Goal: Task Accomplishment & Management: Manage account settings

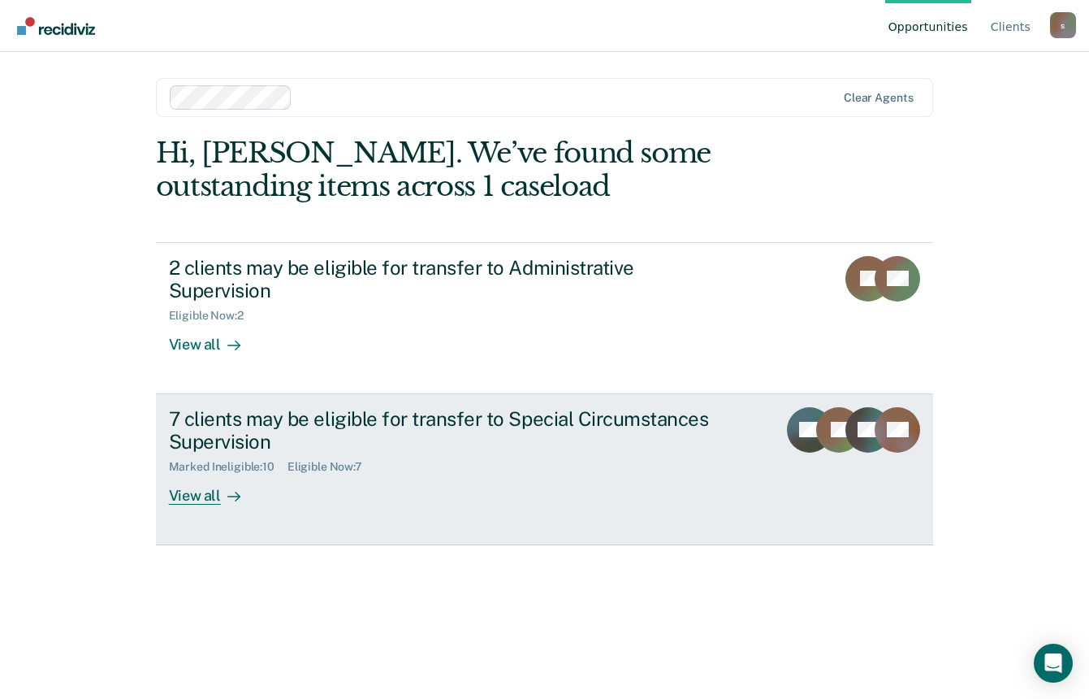
click at [201, 476] on div "View all" at bounding box center [214, 490] width 91 height 32
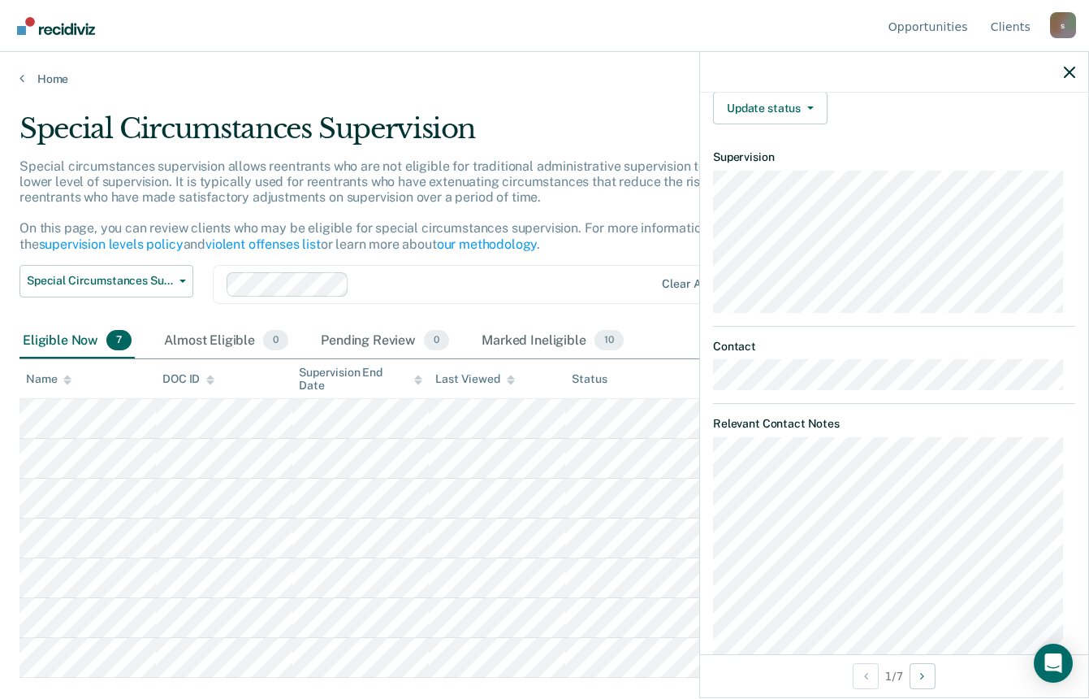
scroll to position [253, 0]
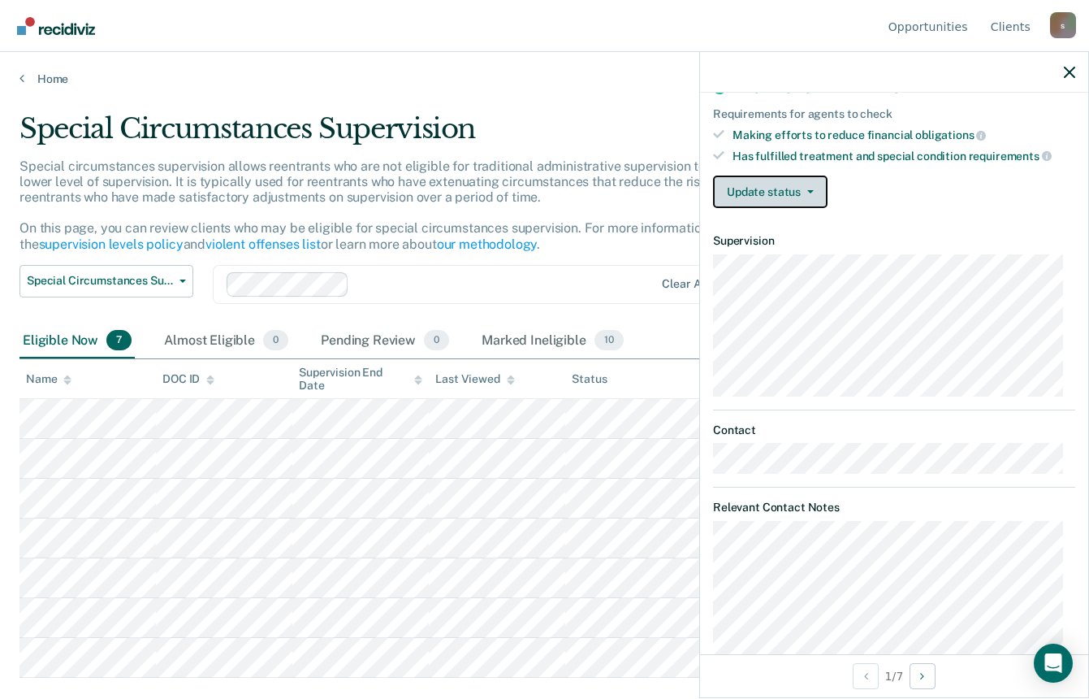
click at [792, 199] on button "Update status" at bounding box center [770, 191] width 115 height 32
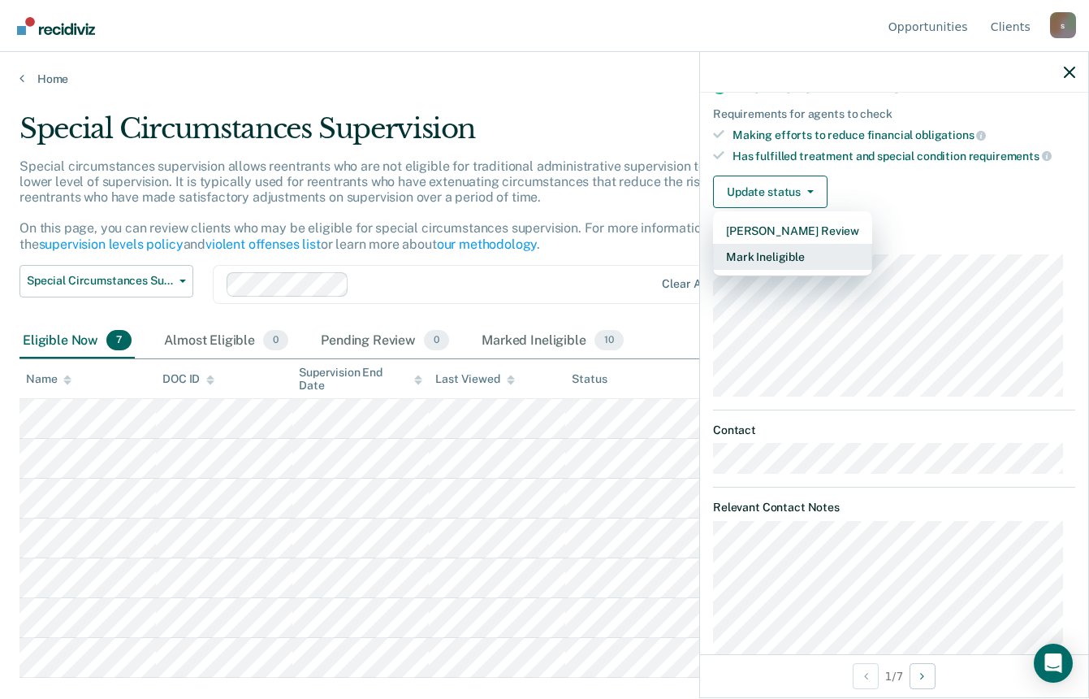
click at [780, 250] on button "Mark Ineligible" at bounding box center [792, 257] width 159 height 26
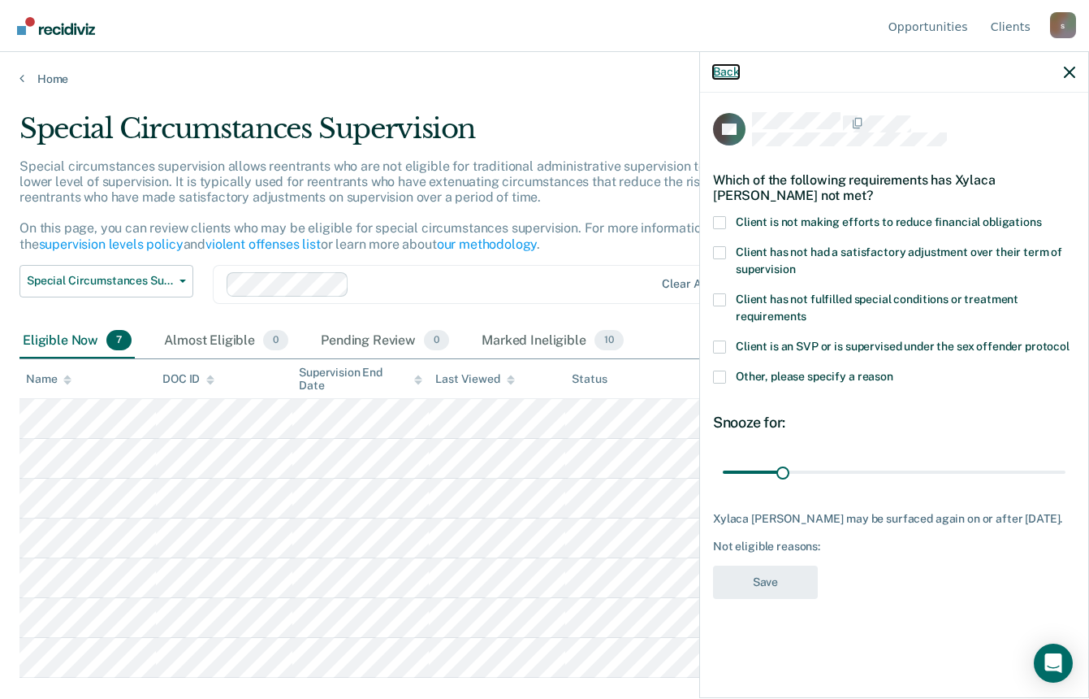
click at [726, 76] on button "Back" at bounding box center [726, 72] width 26 height 14
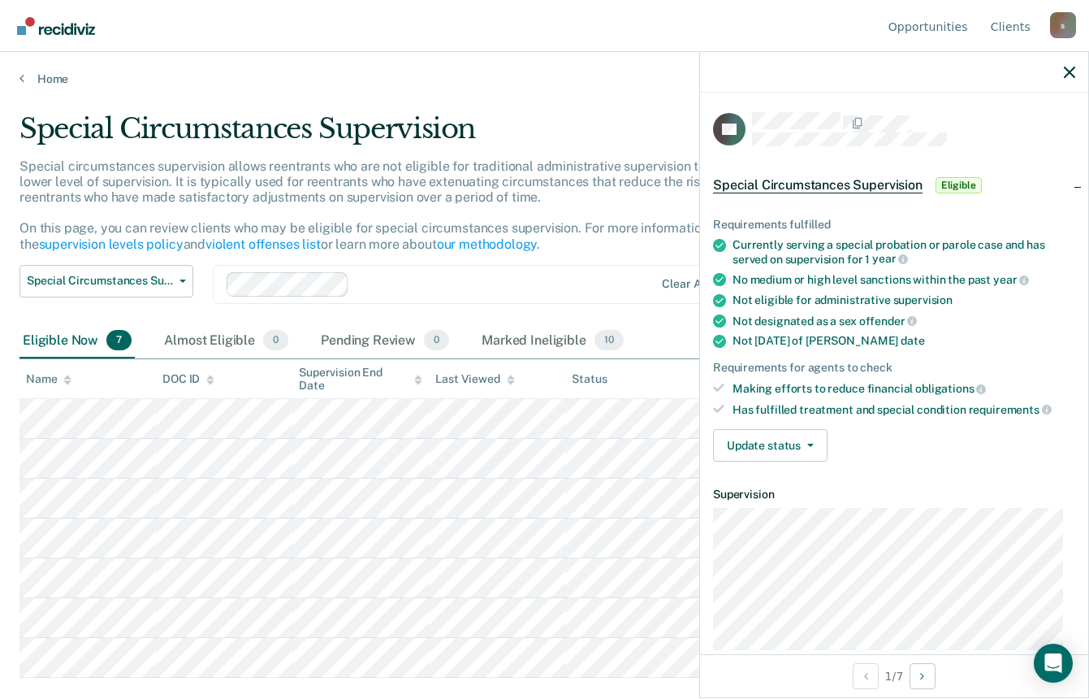
click at [965, 182] on span "Eligible" at bounding box center [959, 185] width 46 height 16
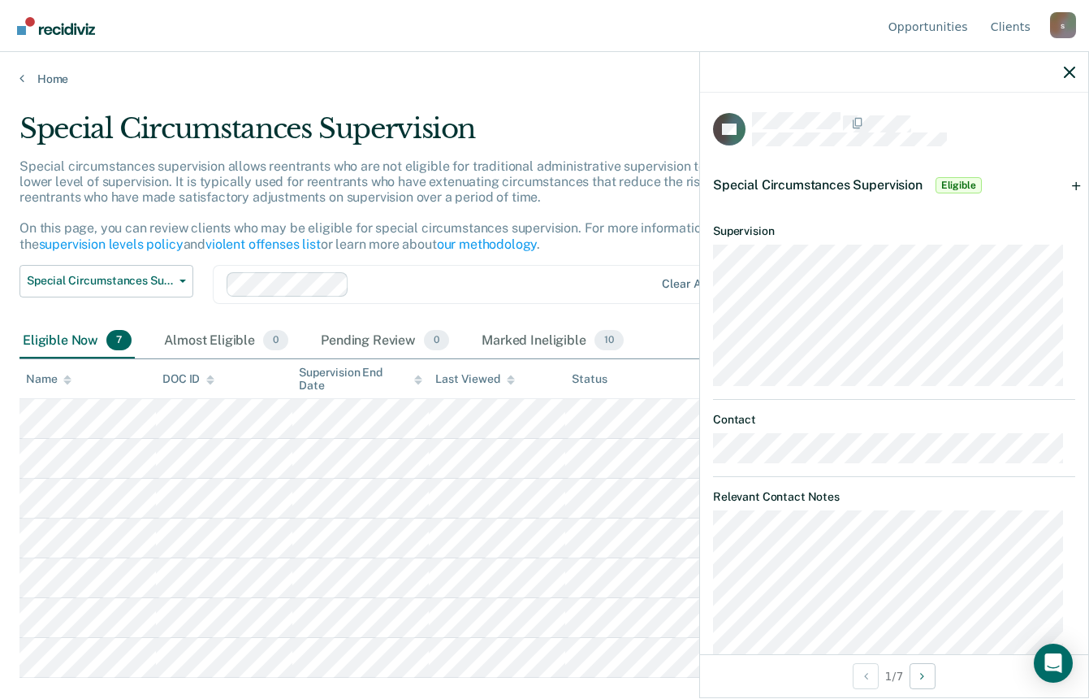
click at [1064, 184] on div "Special Circumstances Supervision Eligible" at bounding box center [894, 185] width 388 height 52
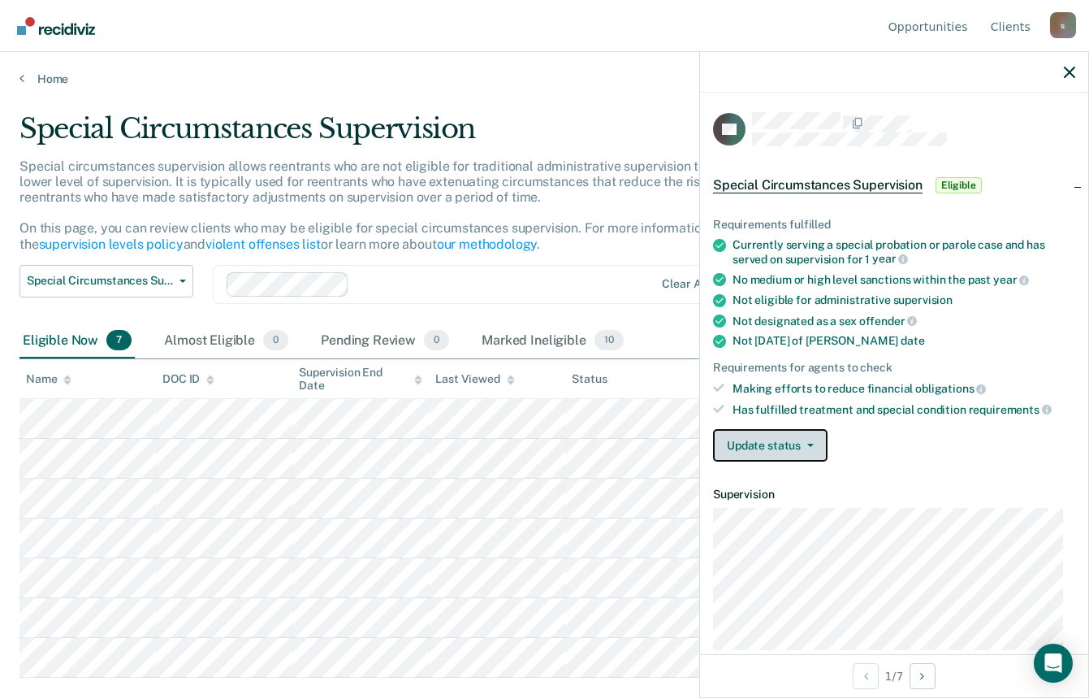
click at [794, 447] on button "Update status" at bounding box center [770, 445] width 115 height 32
click at [967, 180] on span "Eligible" at bounding box center [959, 185] width 46 height 16
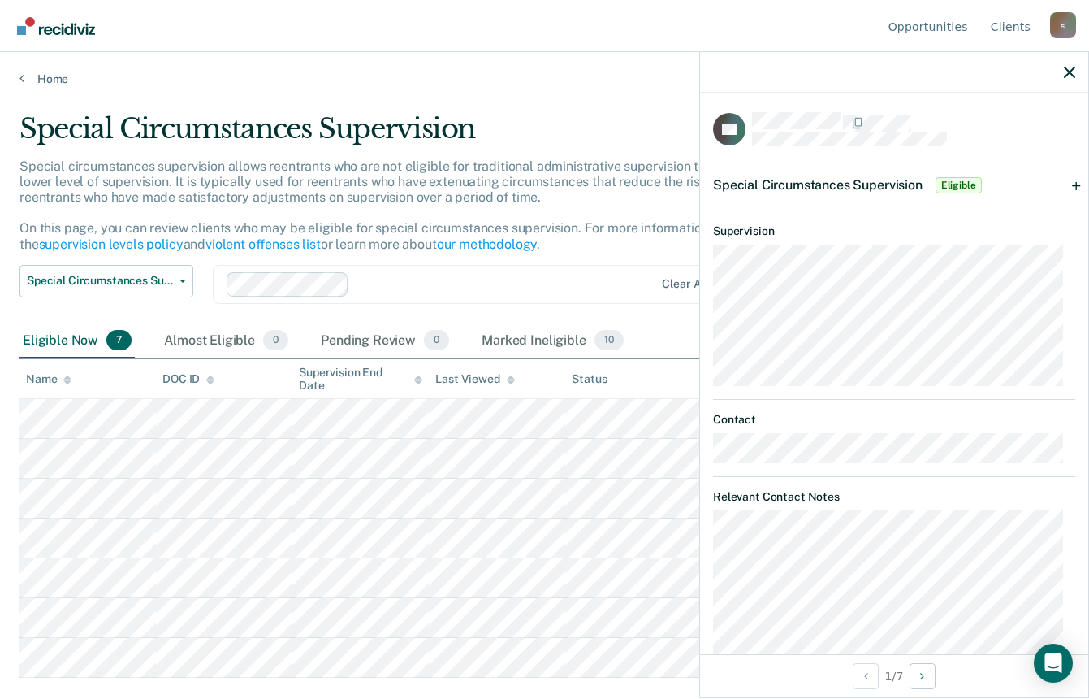
click at [965, 182] on span "Eligible" at bounding box center [959, 185] width 46 height 16
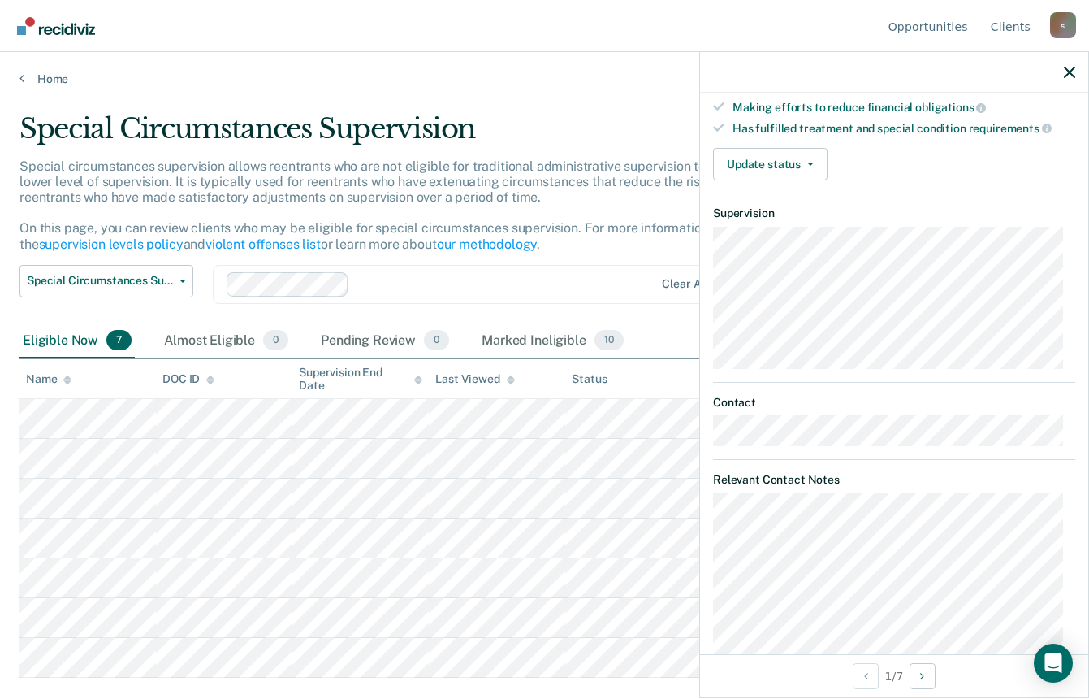
scroll to position [10, 0]
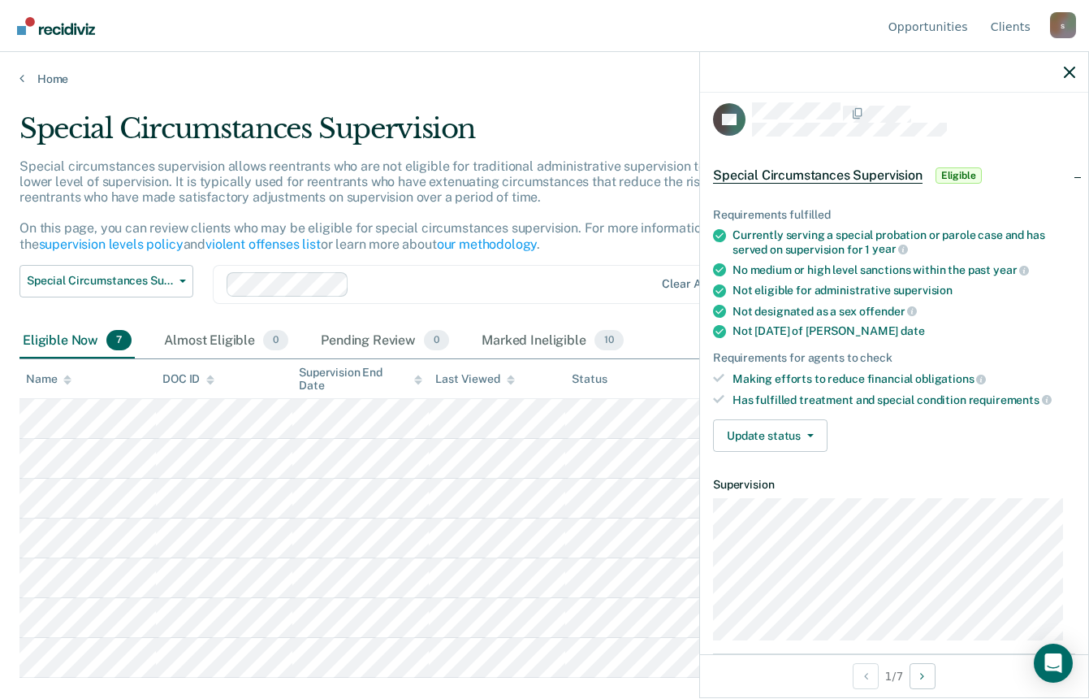
click at [958, 172] on span "Eligible" at bounding box center [959, 175] width 46 height 16
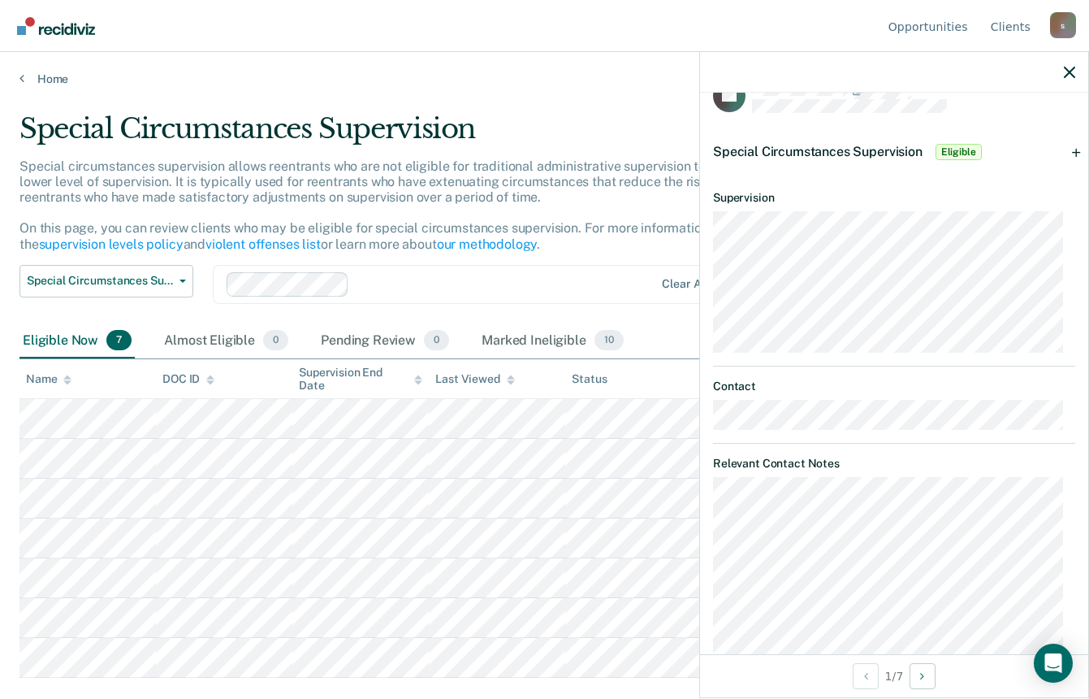
scroll to position [0, 0]
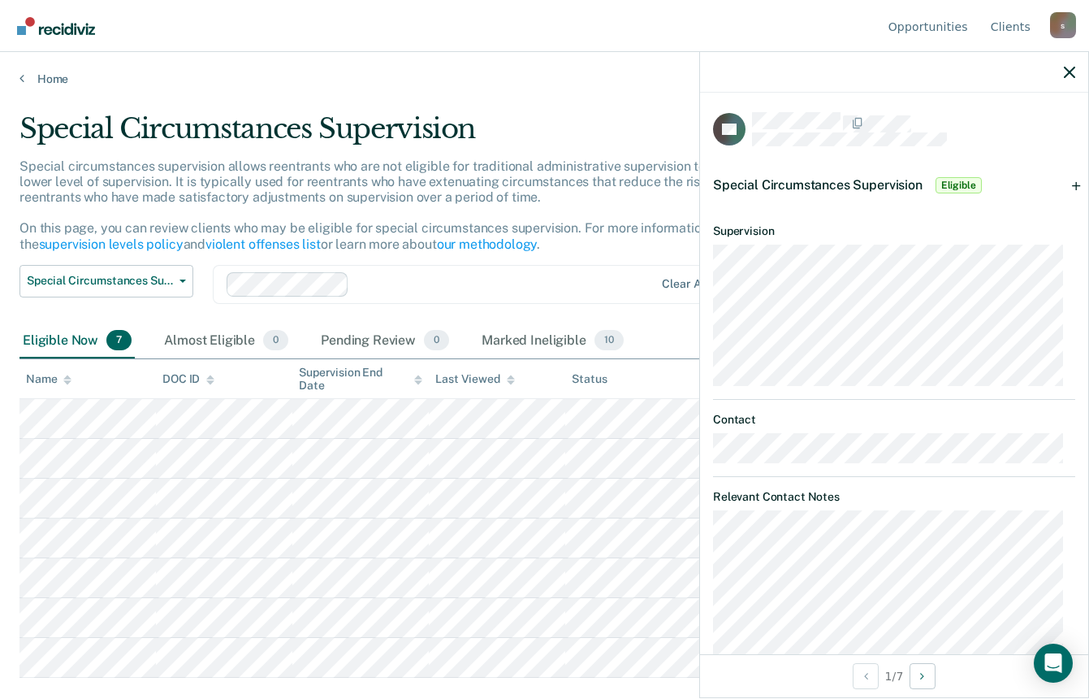
click at [970, 171] on div "Special Circumstances Supervision Eligible" at bounding box center [894, 185] width 388 height 52
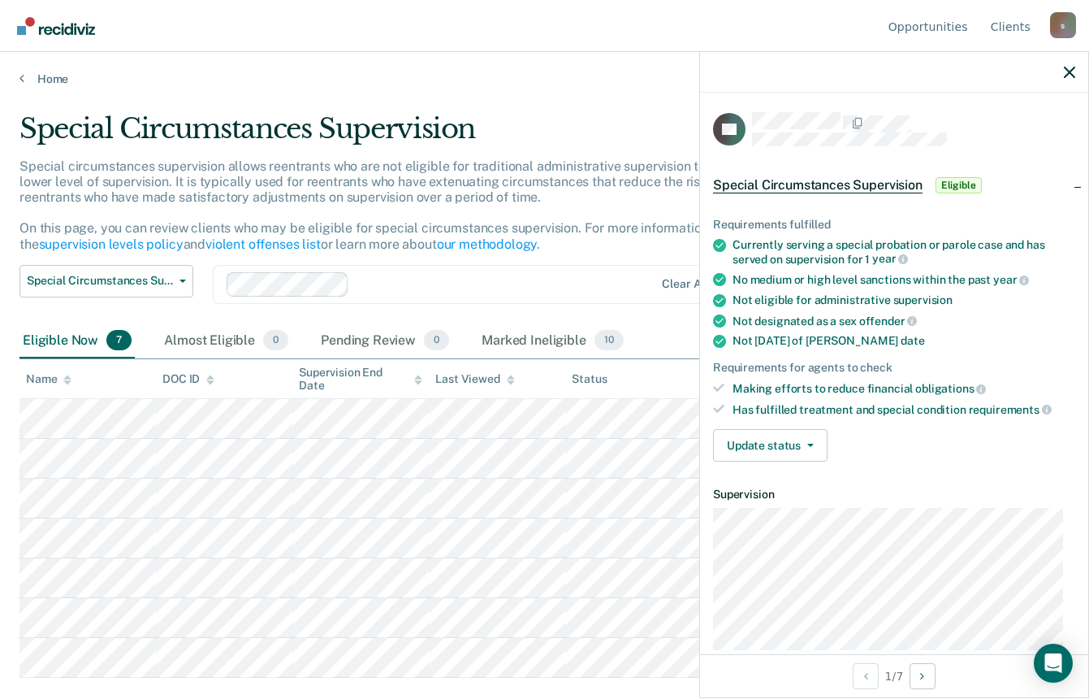
drag, startPoint x: 970, startPoint y: 171, endPoint x: 962, endPoint y: 179, distance: 12.1
click at [962, 179] on span "Eligible" at bounding box center [959, 185] width 46 height 16
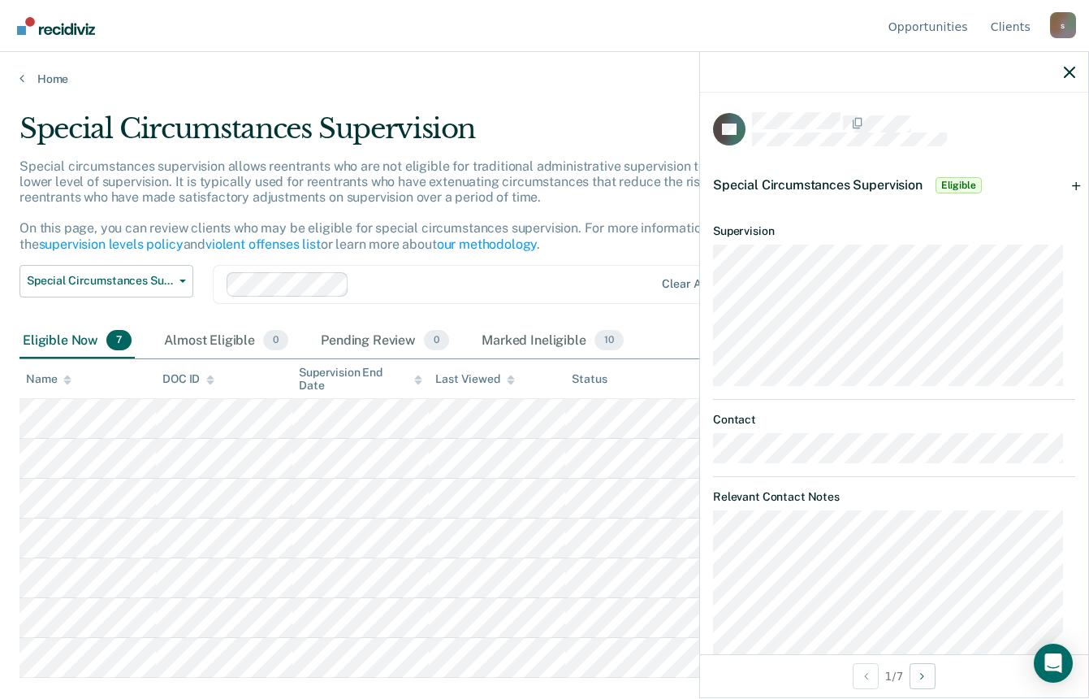
click at [880, 181] on span "Special Circumstances Supervision" at bounding box center [818, 184] width 210 height 15
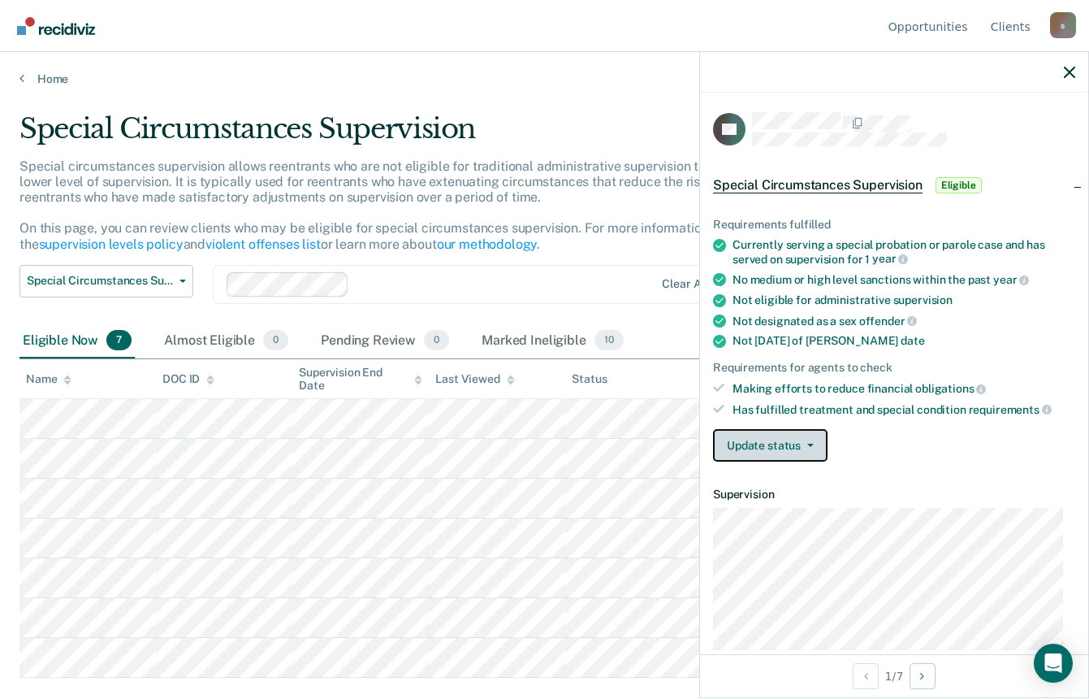
click at [789, 452] on button "Update status" at bounding box center [770, 445] width 115 height 32
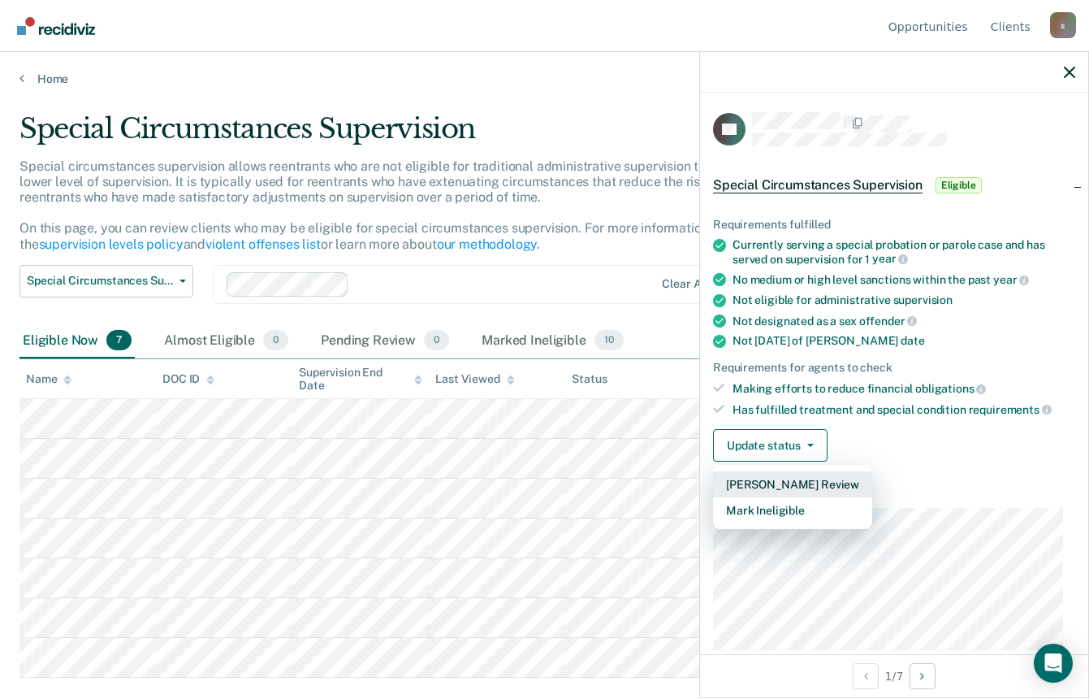
click at [784, 483] on button "[PERSON_NAME] Review" at bounding box center [792, 484] width 159 height 26
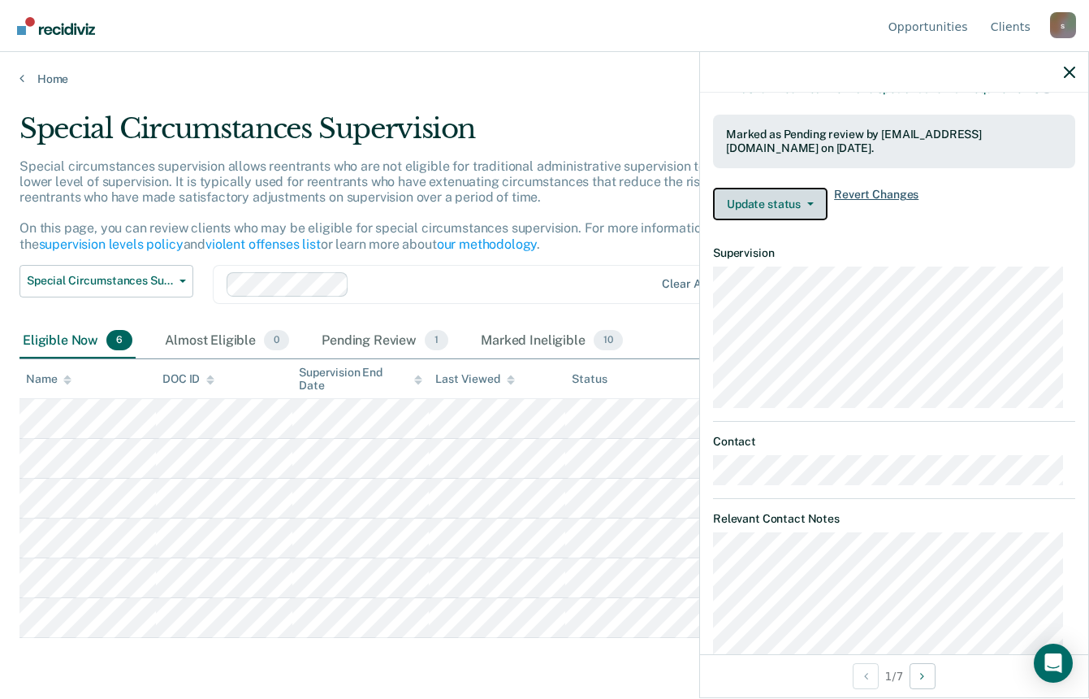
scroll to position [170, 0]
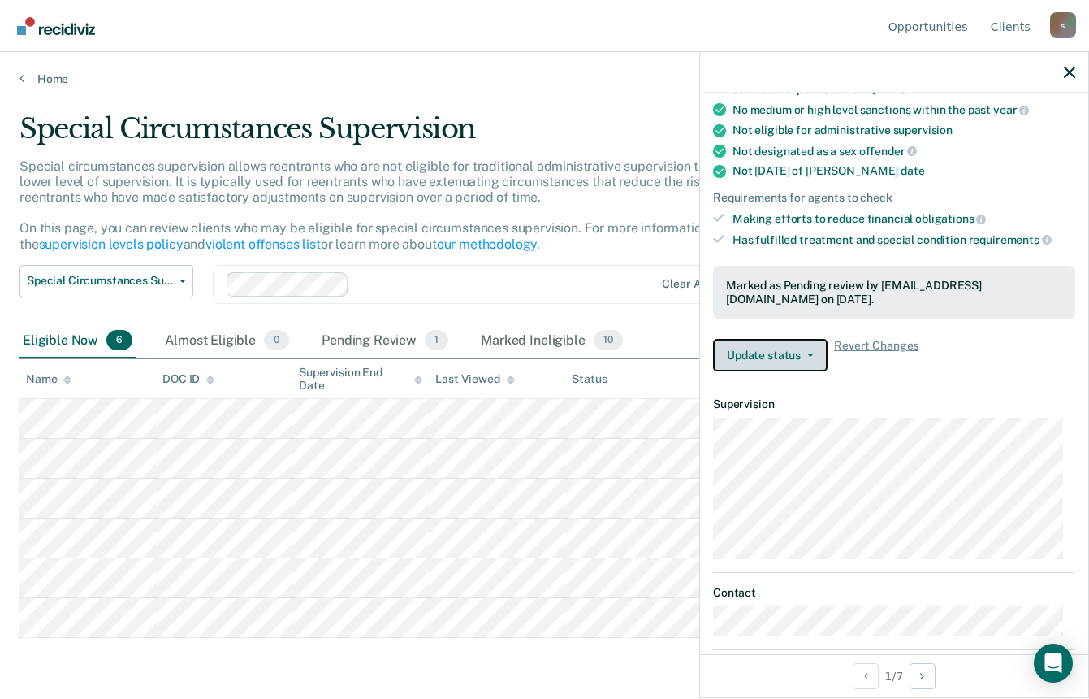
click at [789, 352] on button "Update status" at bounding box center [770, 355] width 115 height 32
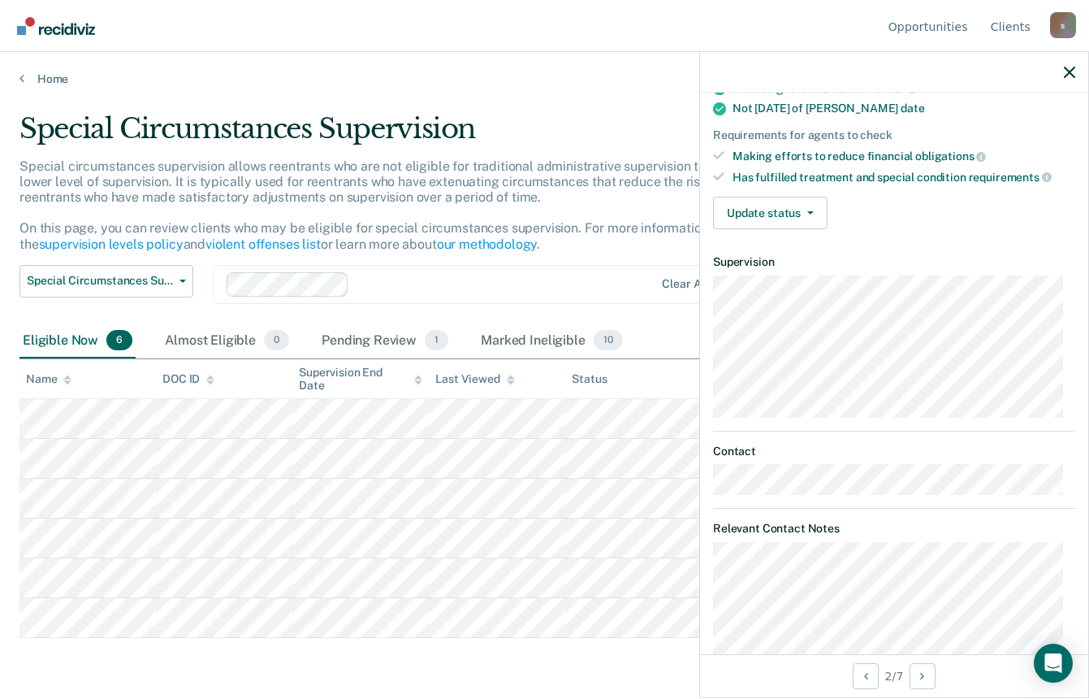
scroll to position [251, 0]
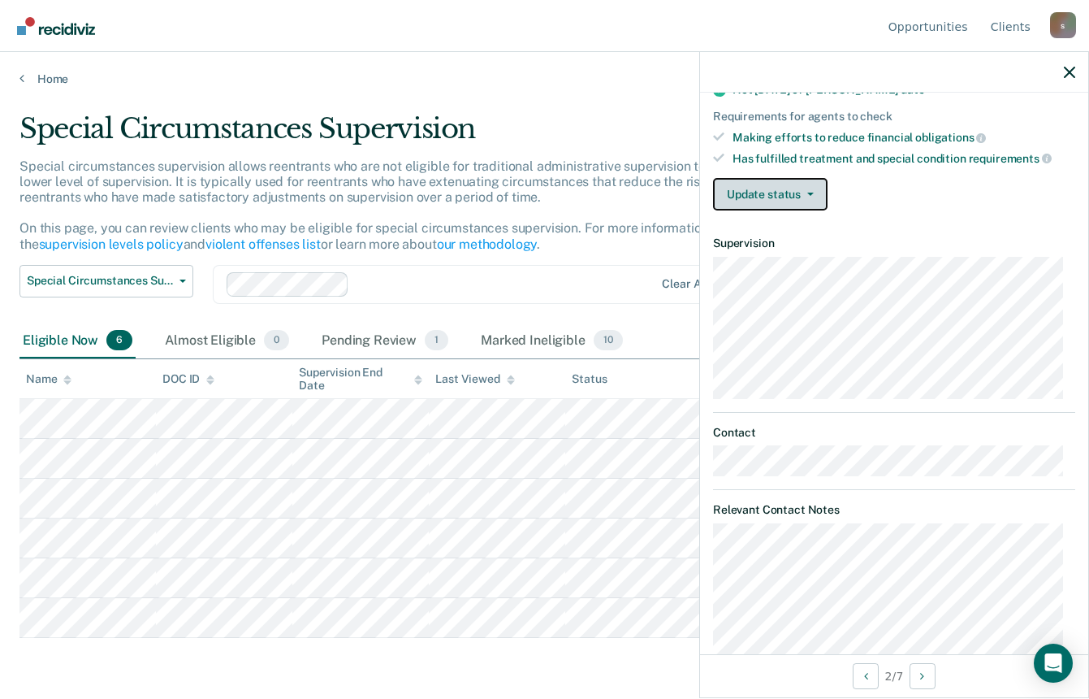
click at [780, 191] on button "Update status" at bounding box center [770, 194] width 115 height 32
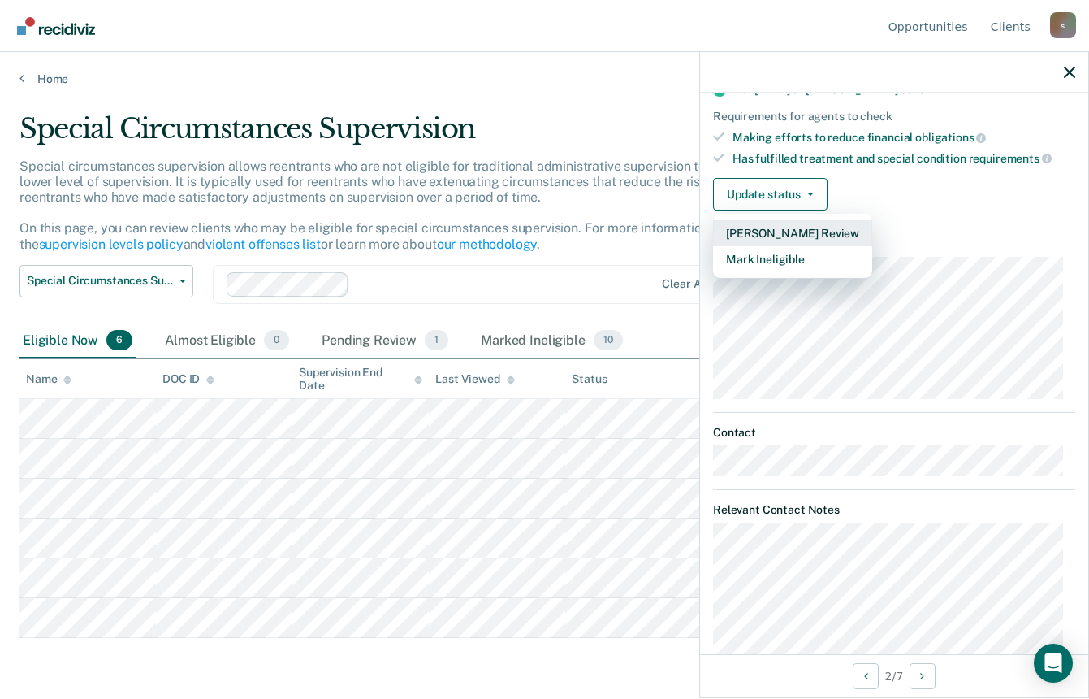
drag, startPoint x: 770, startPoint y: 229, endPoint x: 921, endPoint y: 246, distance: 152.0
click at [943, 231] on article "MD Special Circumstances Supervision Eligible Requirements fulfilled Currently …" at bounding box center [894, 291] width 362 height 861
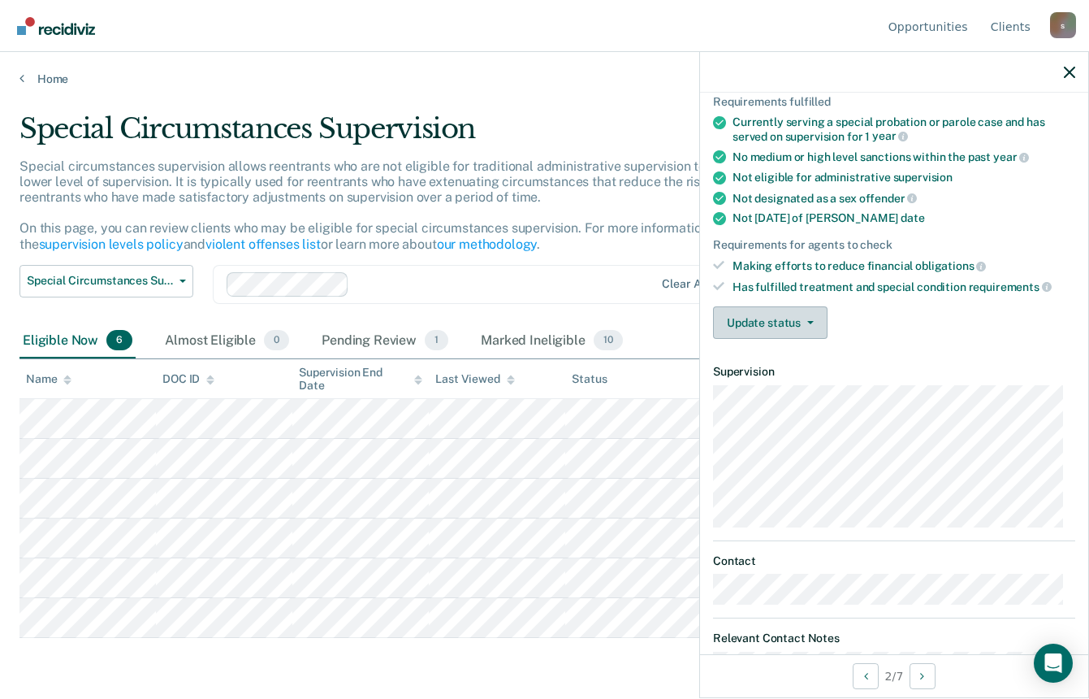
scroll to position [104, 0]
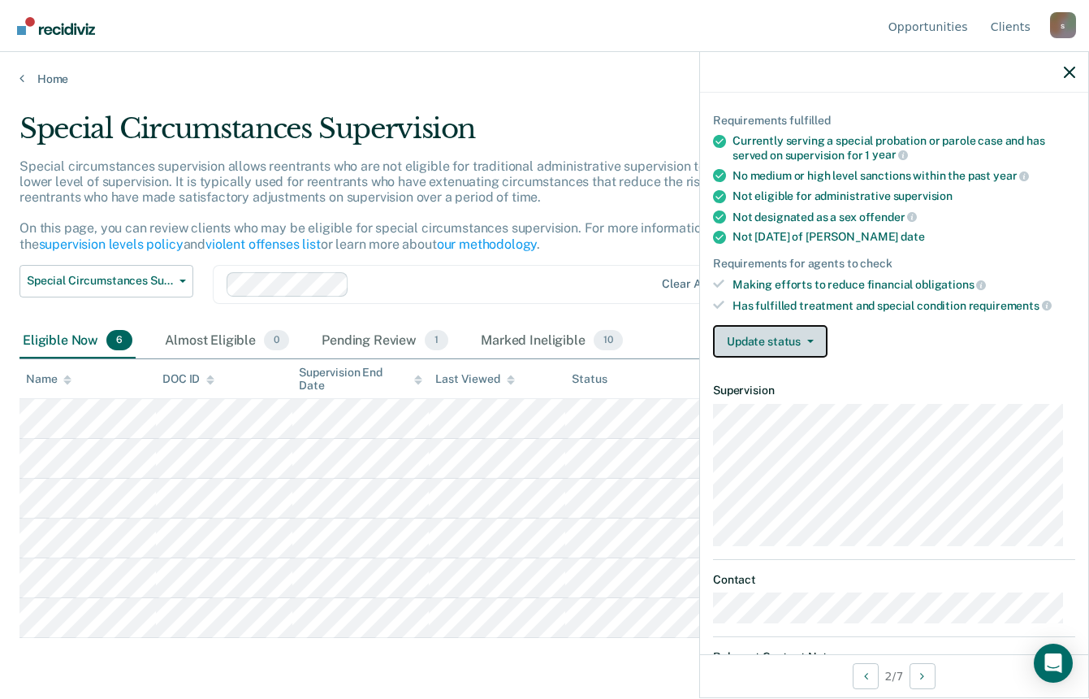
click at [778, 340] on button "Update status" at bounding box center [770, 341] width 115 height 32
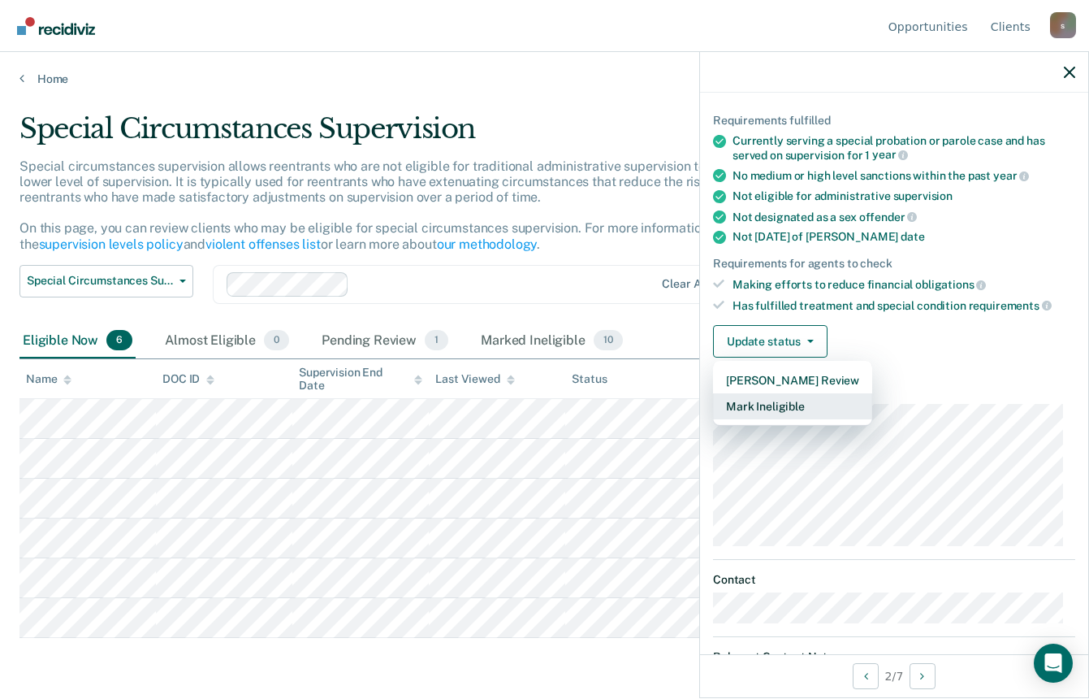
click at [742, 403] on button "Mark Ineligible" at bounding box center [792, 406] width 159 height 26
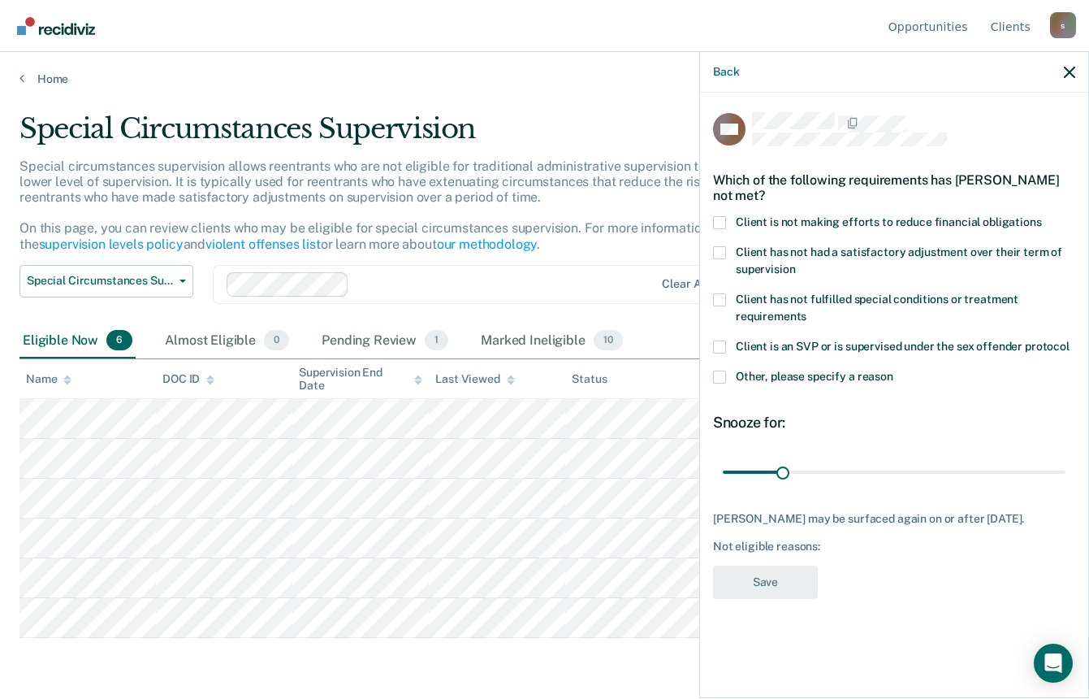
click at [711, 221] on div "MD Which of the following requirements has [PERSON_NAME] not met? Client is not…" at bounding box center [894, 394] width 388 height 602
click at [716, 221] on span at bounding box center [719, 222] width 13 height 13
click at [1042, 216] on input "Client is not making efforts to reduce financial obligations" at bounding box center [1042, 216] width 0 height 0
drag, startPoint x: 776, startPoint y: 582, endPoint x: 781, endPoint y: 534, distance: 47.3
click at [781, 534] on div "MD Which of the following requirements has [PERSON_NAME] not met? Client is not…" at bounding box center [894, 360] width 362 height 496
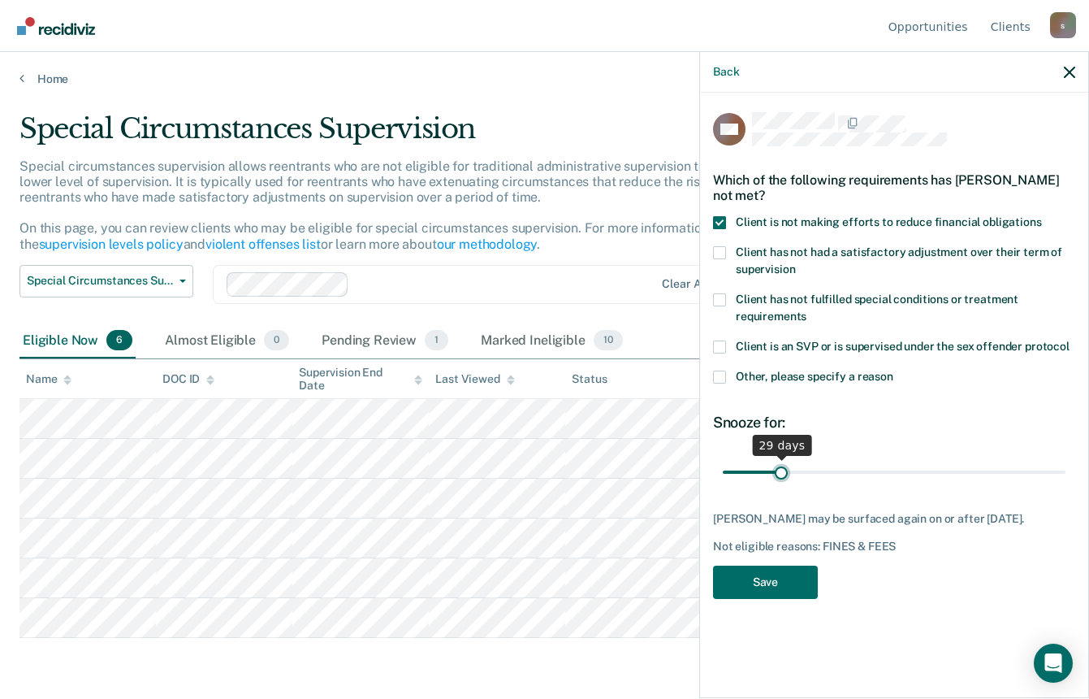
click at [781, 472] on input "range" at bounding box center [894, 471] width 343 height 28
type input "25"
click at [773, 472] on input "range" at bounding box center [894, 471] width 343 height 28
click at [764, 577] on button "Save" at bounding box center [765, 581] width 105 height 33
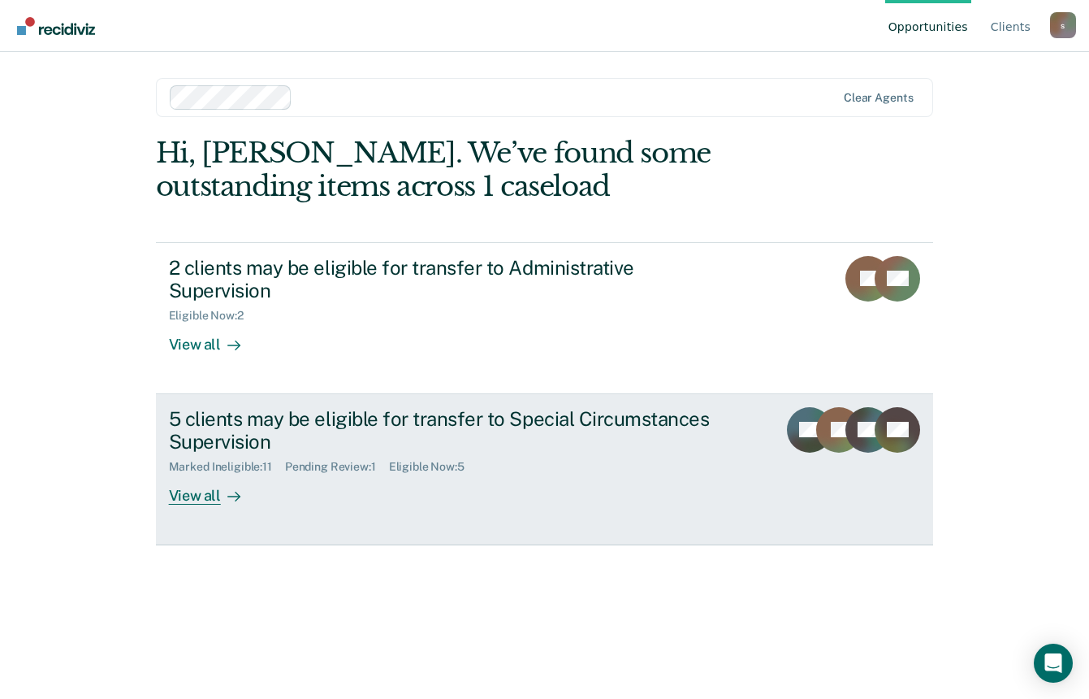
click at [202, 474] on div "View all" at bounding box center [214, 490] width 91 height 32
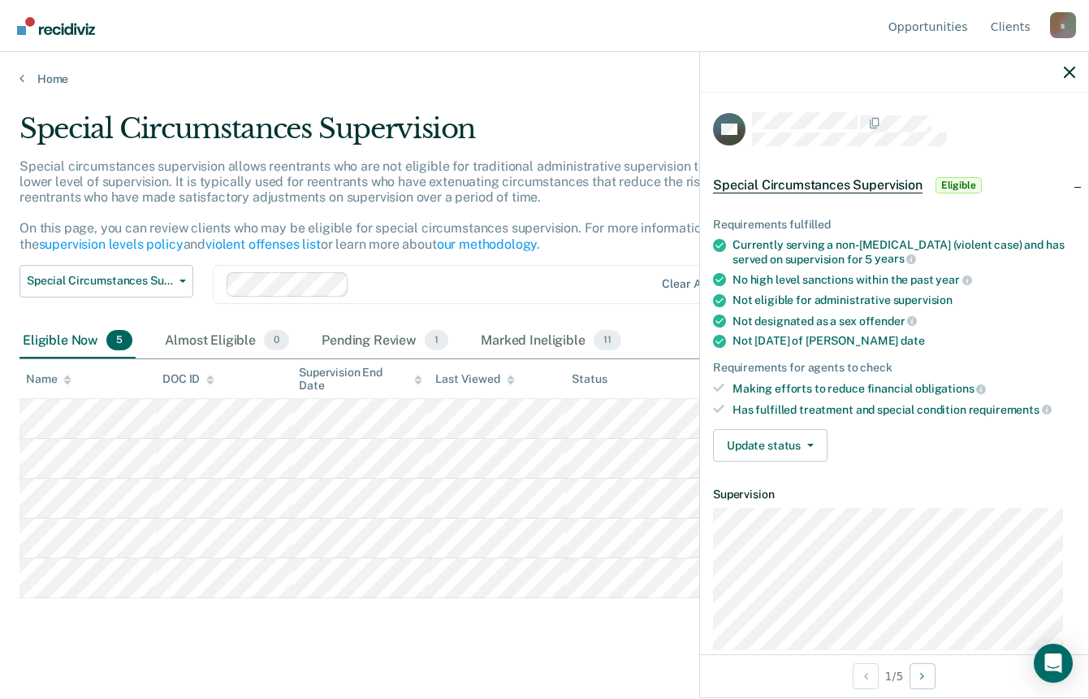
click at [957, 181] on span "Eligible" at bounding box center [959, 185] width 46 height 16
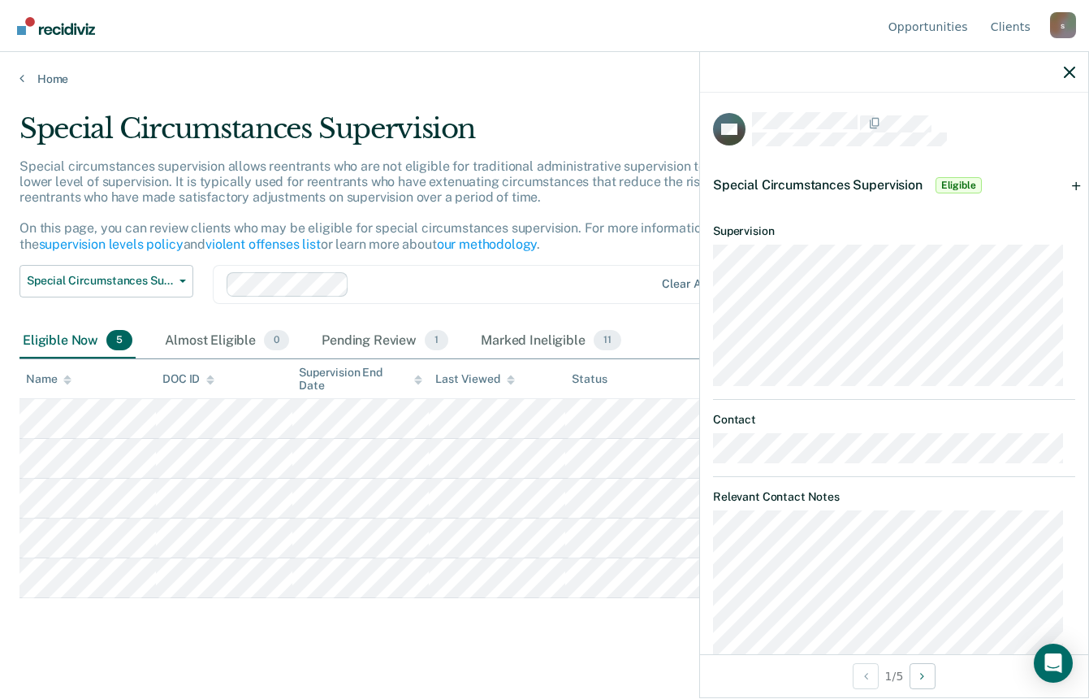
click at [1064, 182] on div "Special Circumstances Supervision Eligible" at bounding box center [894, 185] width 388 height 52
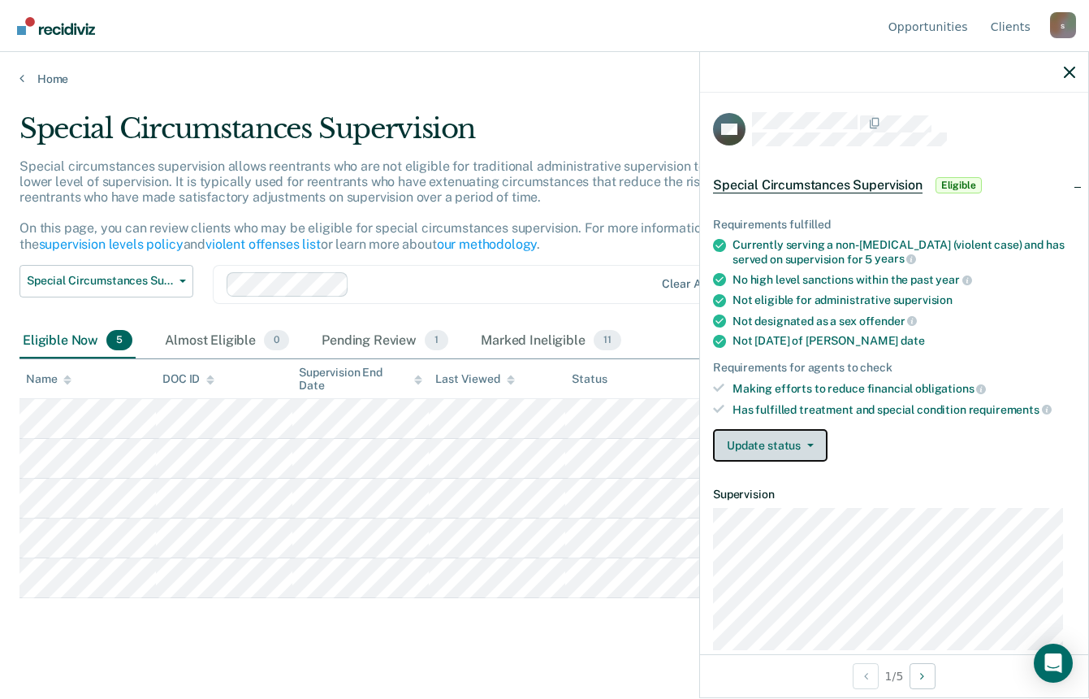
click at [753, 443] on button "Update status" at bounding box center [770, 445] width 115 height 32
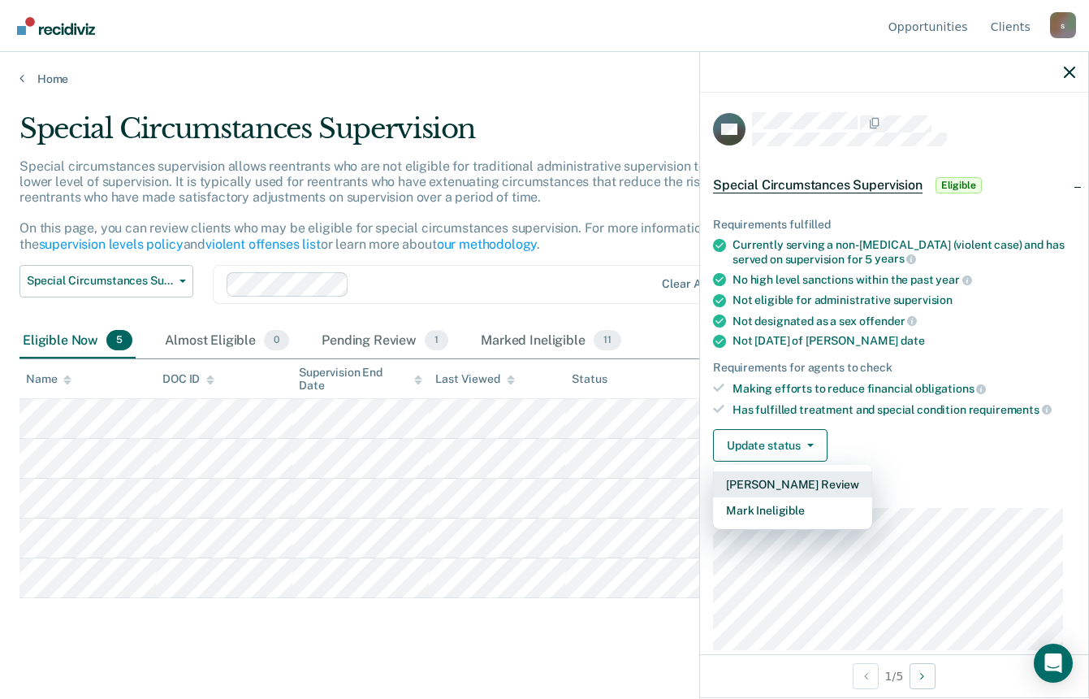
click at [770, 482] on button "[PERSON_NAME] Review" at bounding box center [792, 484] width 159 height 26
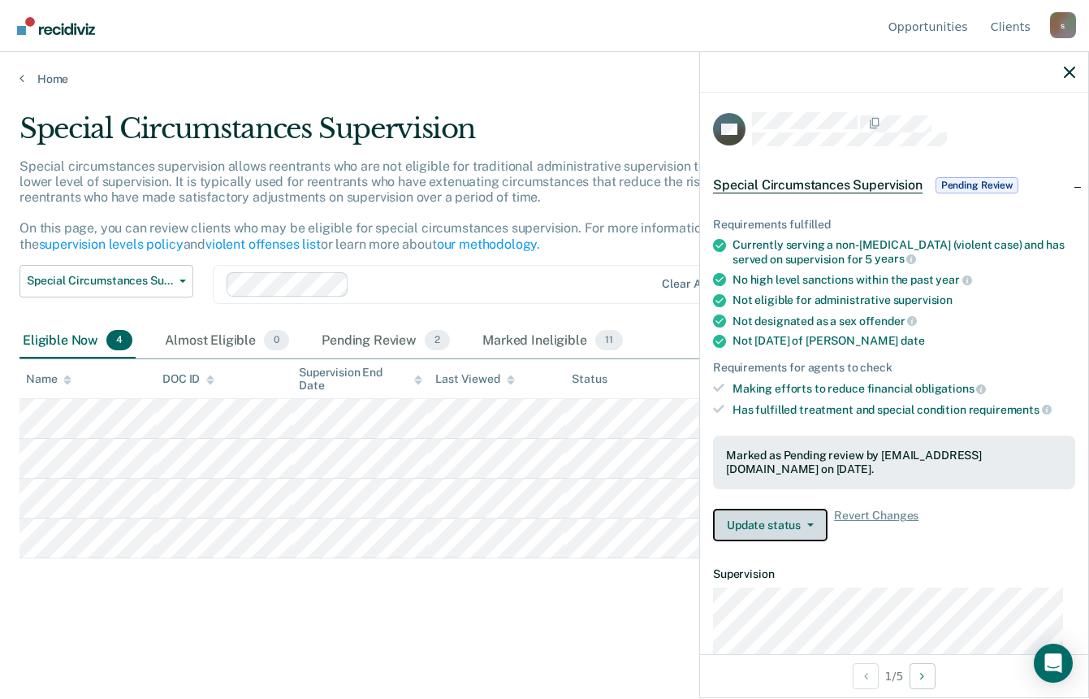
click at [804, 523] on span "button" at bounding box center [807, 524] width 13 height 3
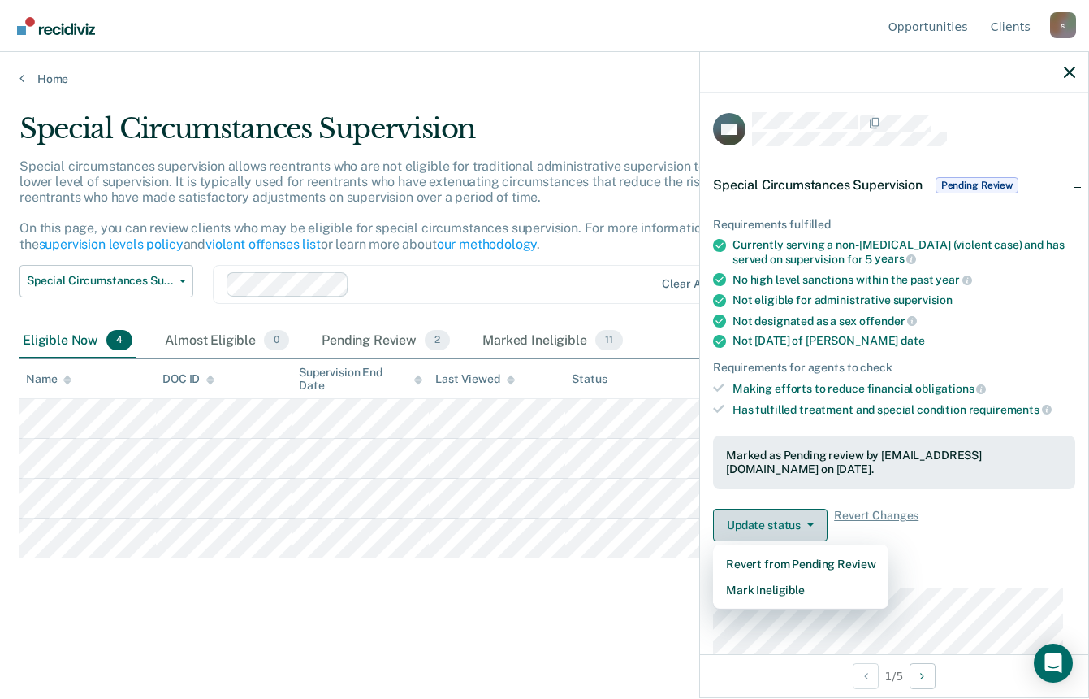
click at [804, 523] on span "button" at bounding box center [807, 524] width 13 height 3
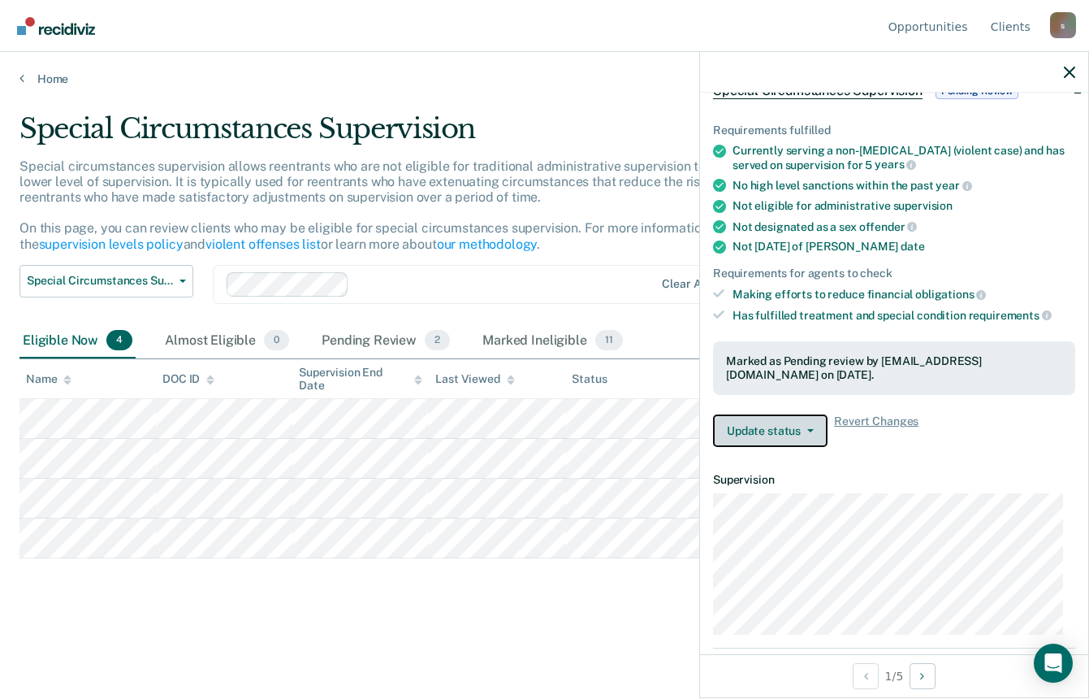
scroll to position [244, 0]
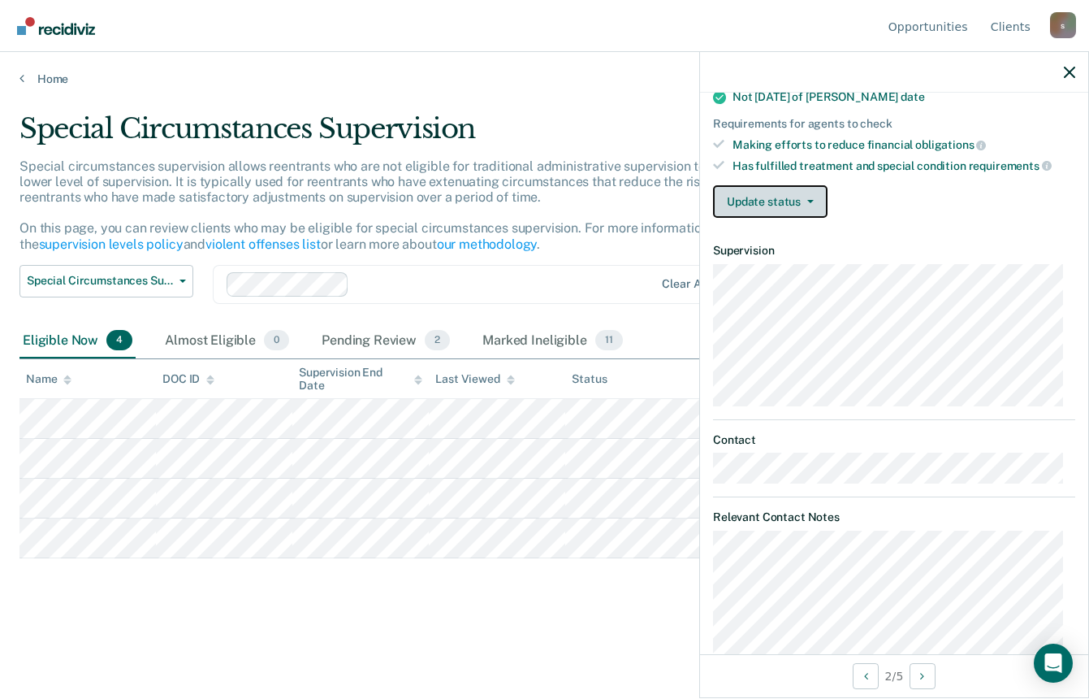
click at [806, 205] on button "Update status" at bounding box center [770, 201] width 115 height 32
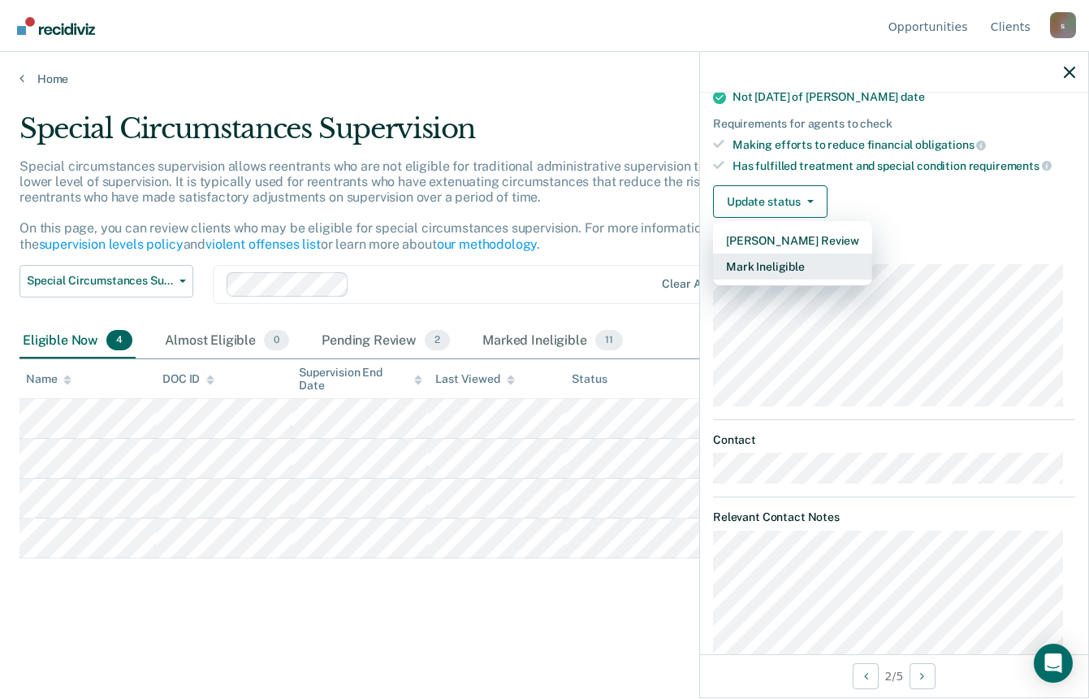
click at [750, 266] on button "Mark Ineligible" at bounding box center [792, 266] width 159 height 26
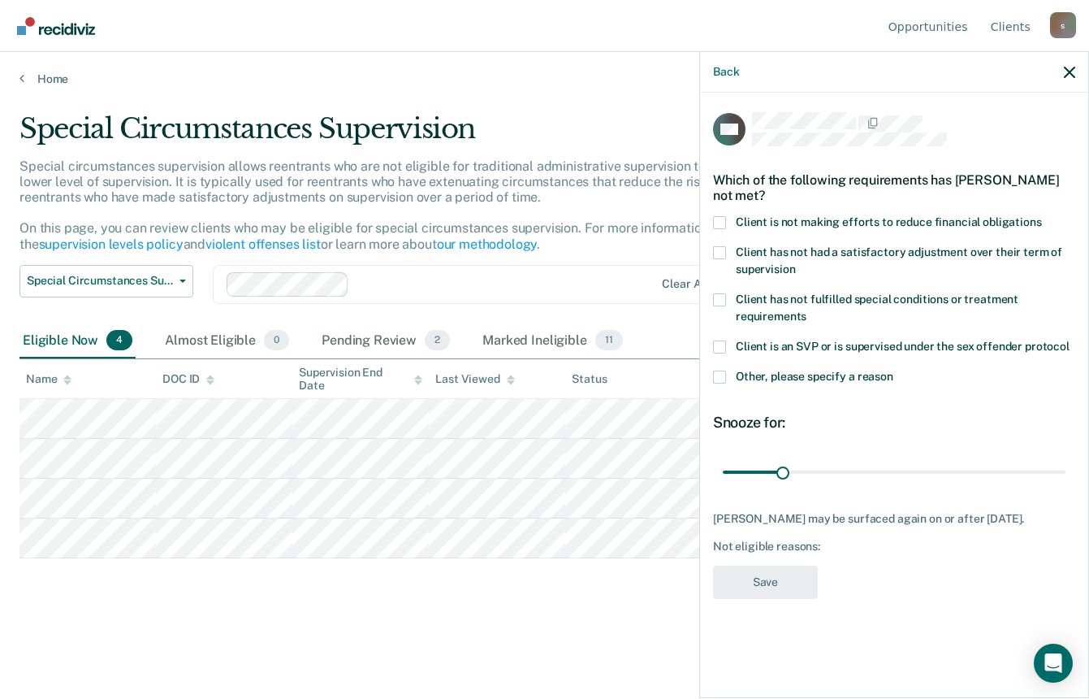
click at [720, 223] on span at bounding box center [719, 222] width 13 height 13
click at [1042, 216] on input "Client is not making efforts to reduce financial obligations" at bounding box center [1042, 216] width 0 height 0
click at [723, 248] on span at bounding box center [719, 252] width 13 height 13
click at [795, 263] on input "Client has not had a satisfactory adjustment over their term of supervision" at bounding box center [795, 263] width 0 height 0
click at [723, 250] on span at bounding box center [719, 252] width 13 height 13
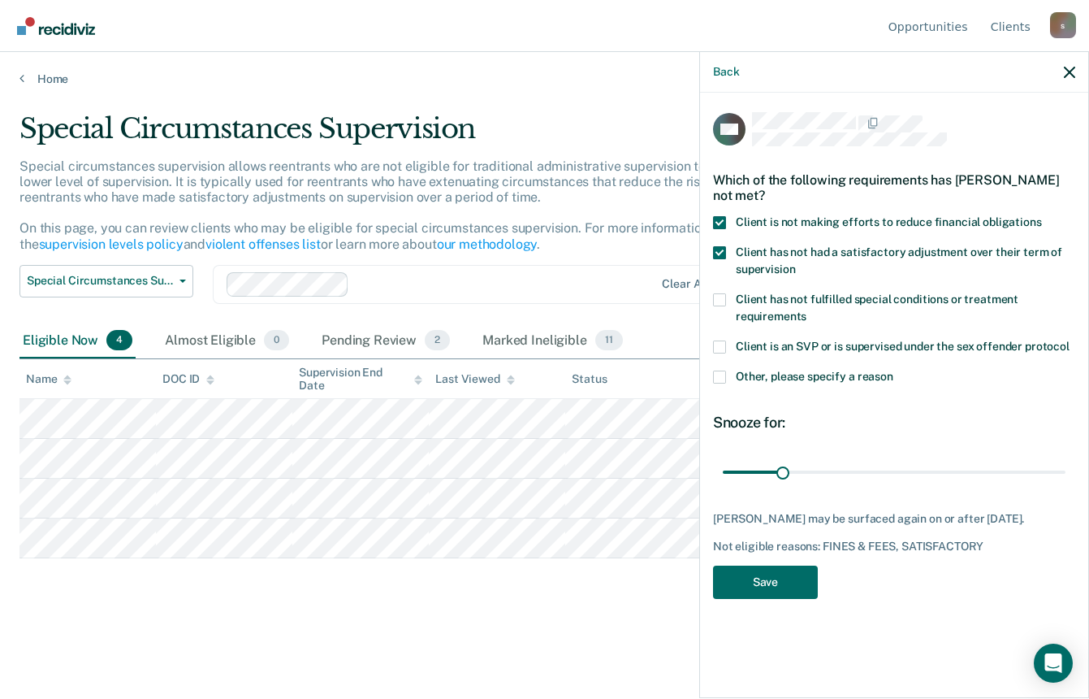
click at [795, 263] on input "Client has not had a satisfactory adjustment over their term of supervision" at bounding box center [795, 263] width 0 height 0
click at [793, 582] on button "Save" at bounding box center [765, 581] width 105 height 33
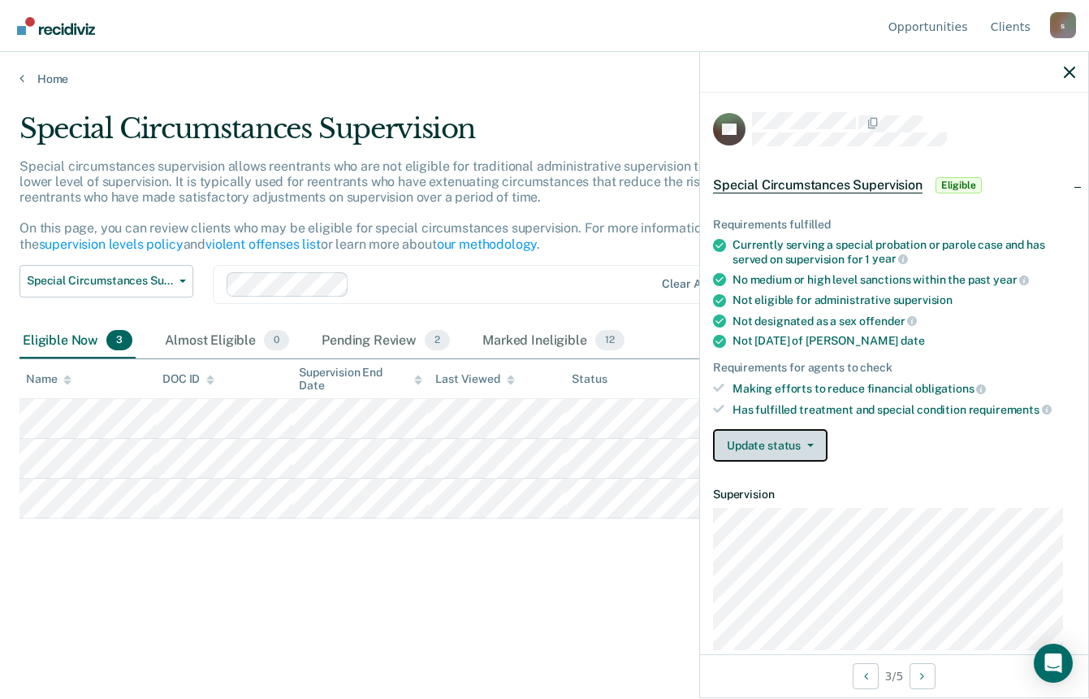
click at [815, 440] on button "Update status" at bounding box center [770, 445] width 115 height 32
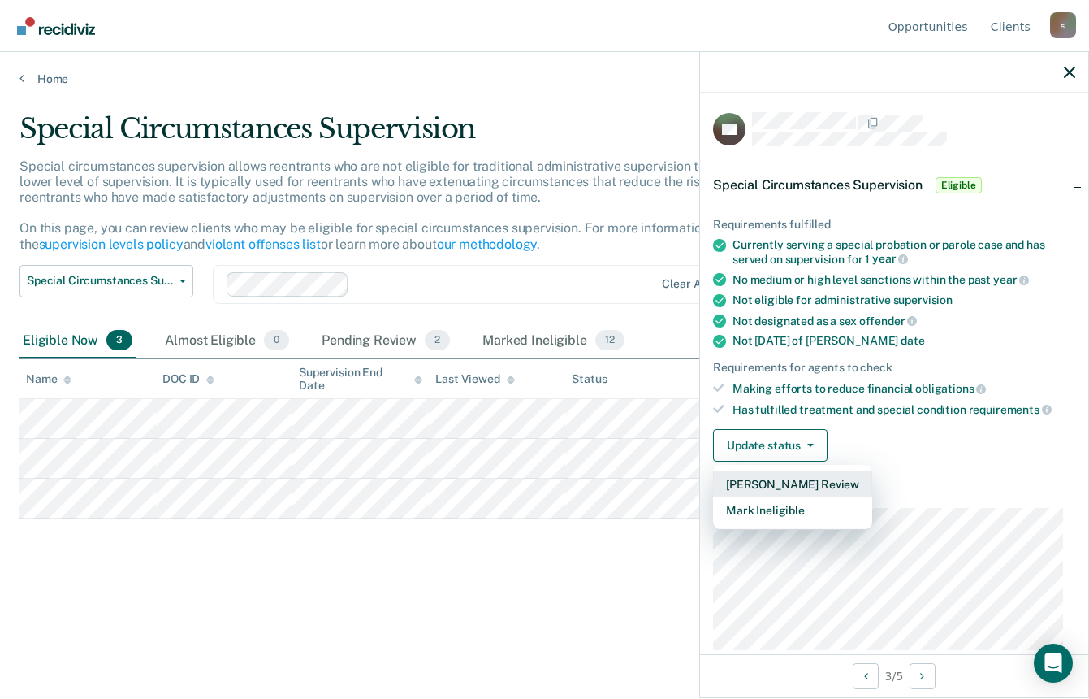
click at [768, 480] on button "[PERSON_NAME] Review" at bounding box center [792, 484] width 159 height 26
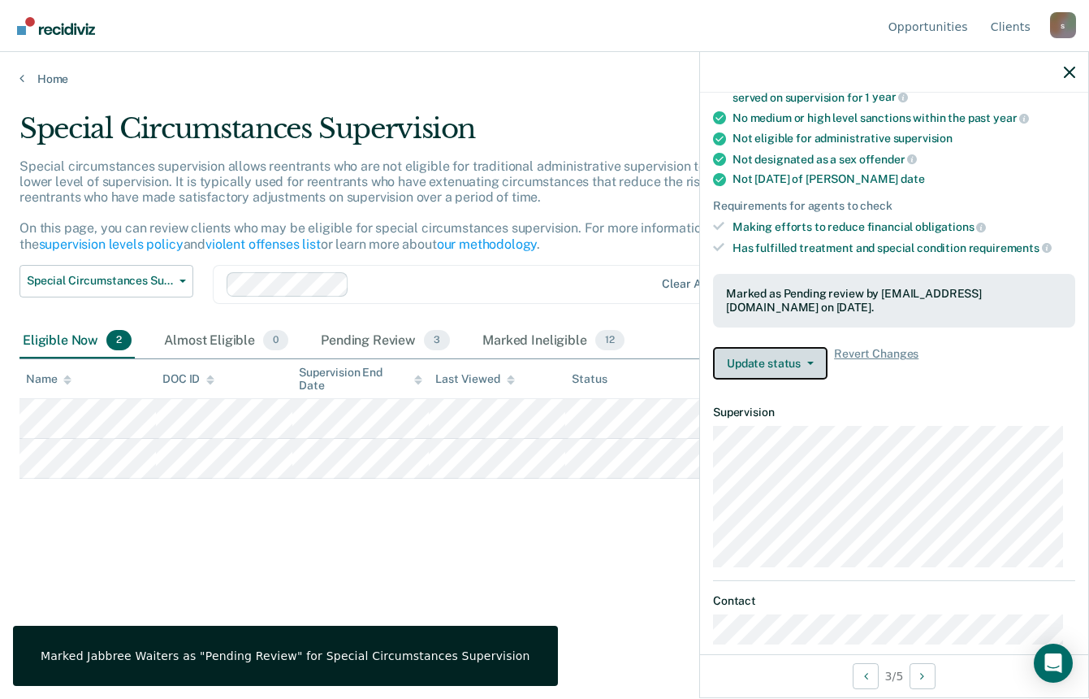
scroll to position [162, 0]
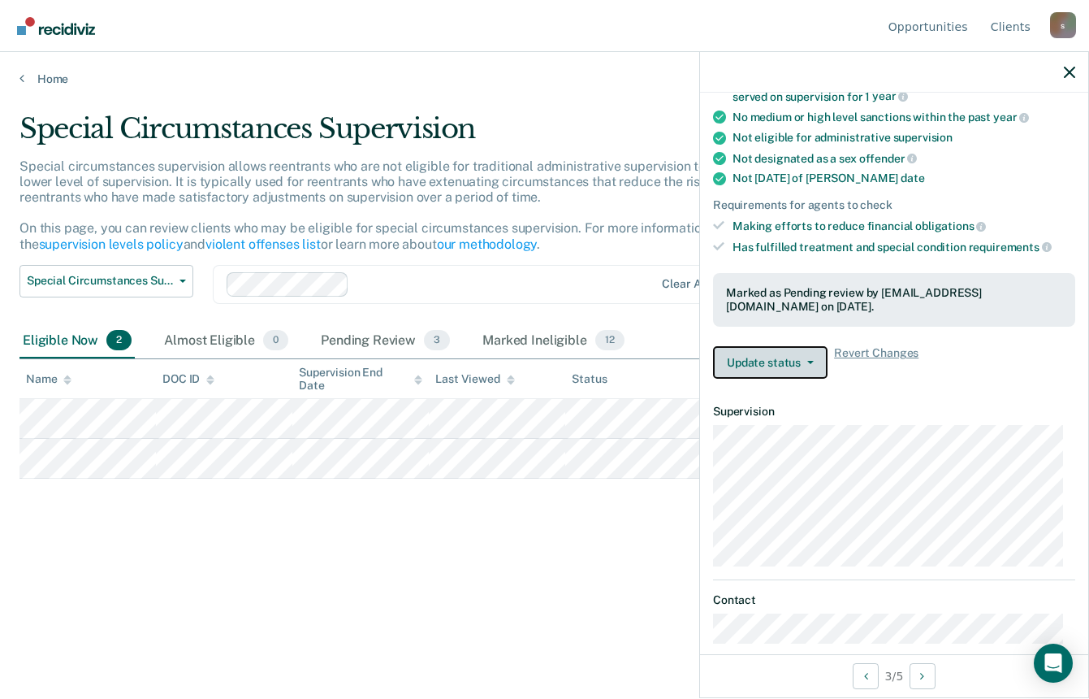
click at [807, 348] on button "Update status" at bounding box center [770, 362] width 115 height 32
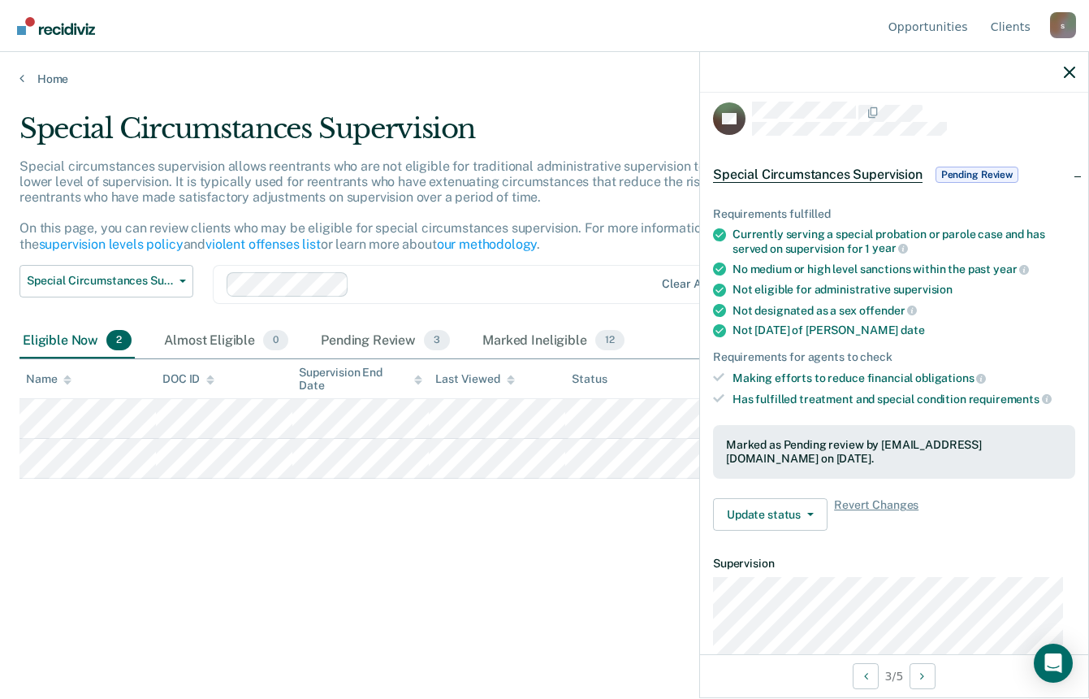
scroll to position [0, 0]
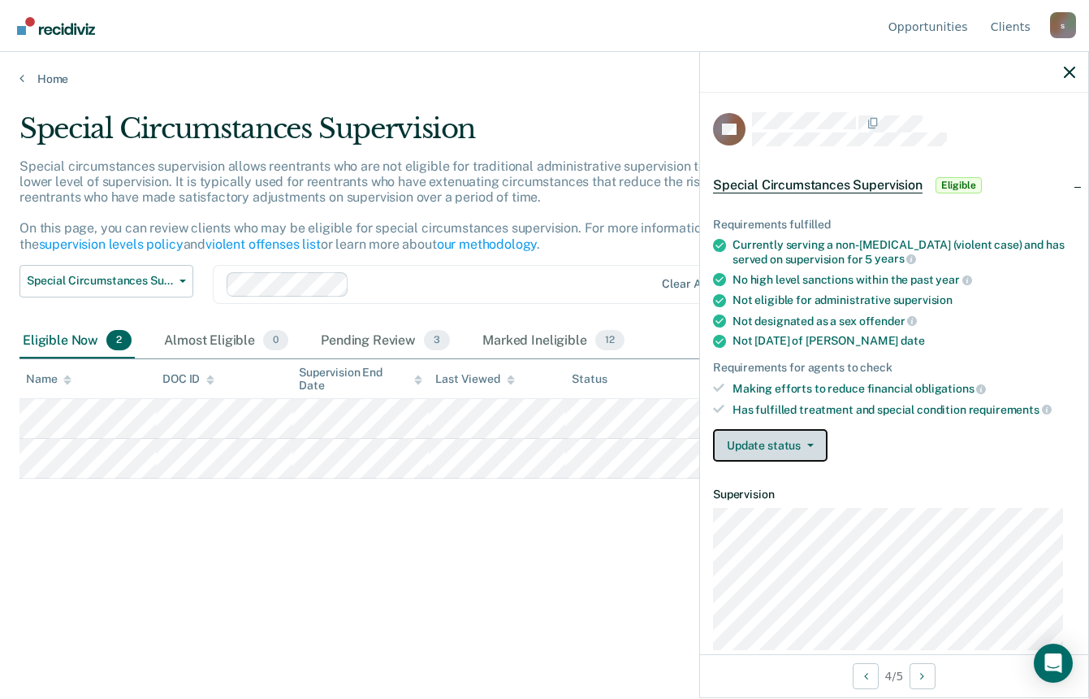
click at [804, 437] on button "Update status" at bounding box center [770, 445] width 115 height 32
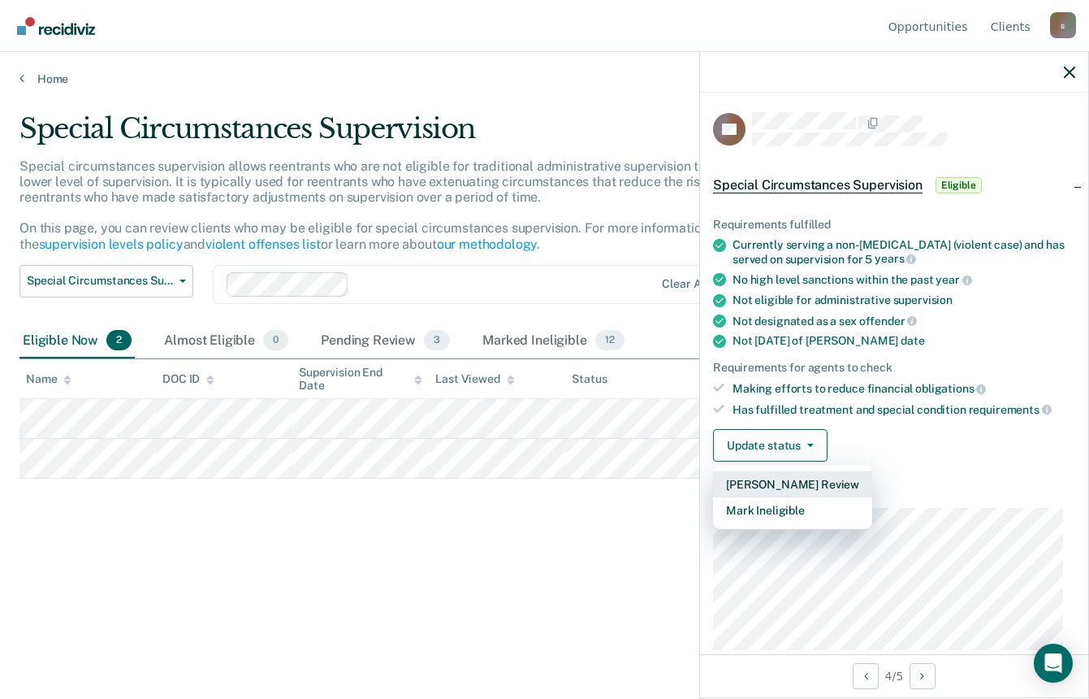
click at [756, 487] on button "[PERSON_NAME] Review" at bounding box center [792, 484] width 159 height 26
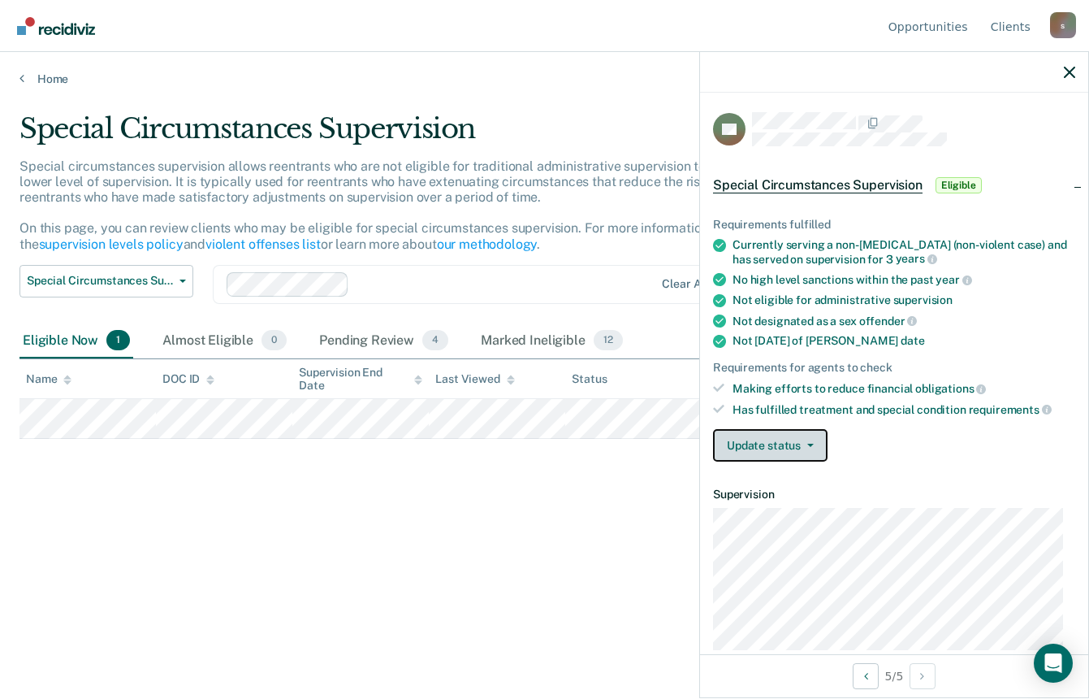
click at [772, 444] on button "Update status" at bounding box center [770, 445] width 115 height 32
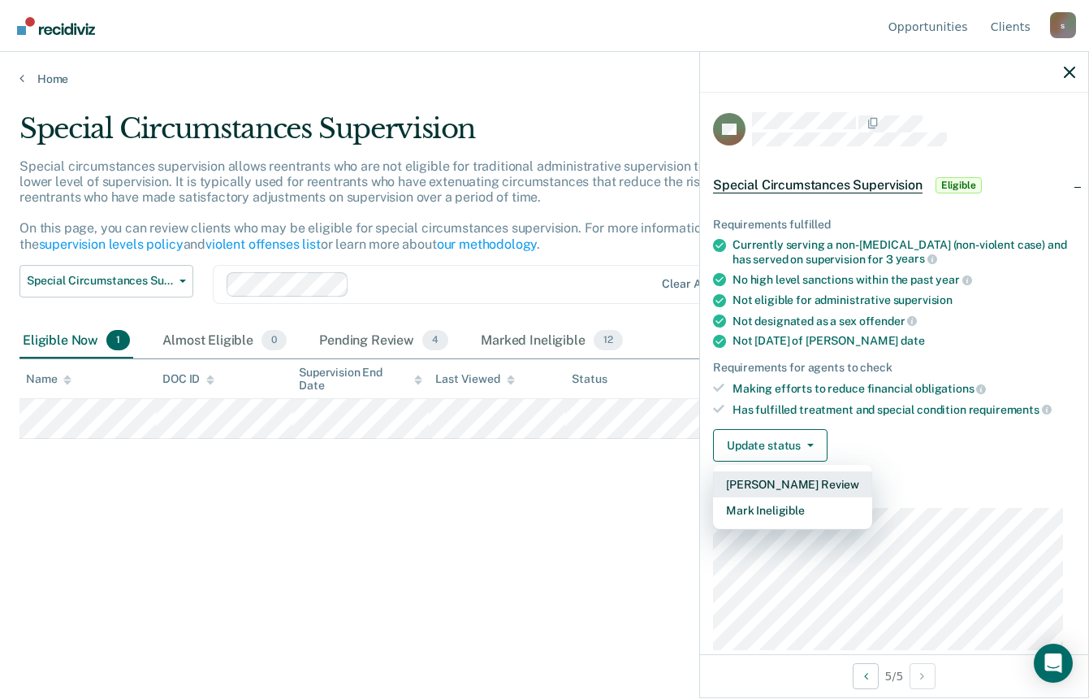
click at [775, 481] on button "[PERSON_NAME] Review" at bounding box center [792, 484] width 159 height 26
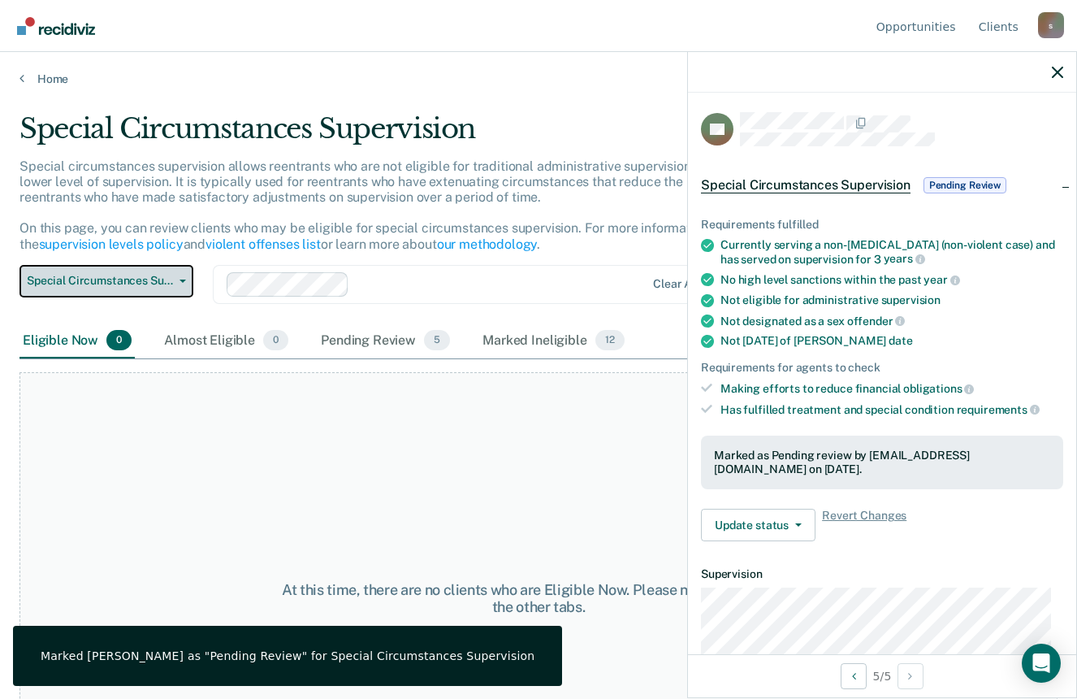
click at [150, 288] on button "Special Circumstances Supervision" at bounding box center [106, 281] width 174 height 32
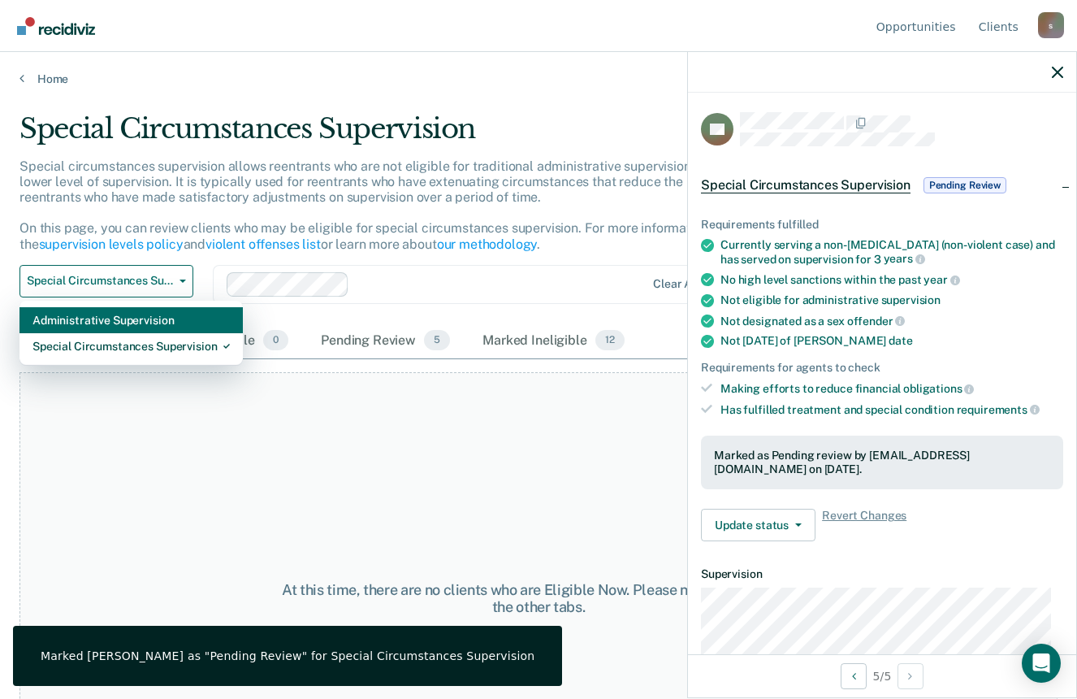
click at [142, 313] on div "Administrative Supervision" at bounding box center [130, 320] width 197 height 26
